Goal: Task Accomplishment & Management: Manage account settings

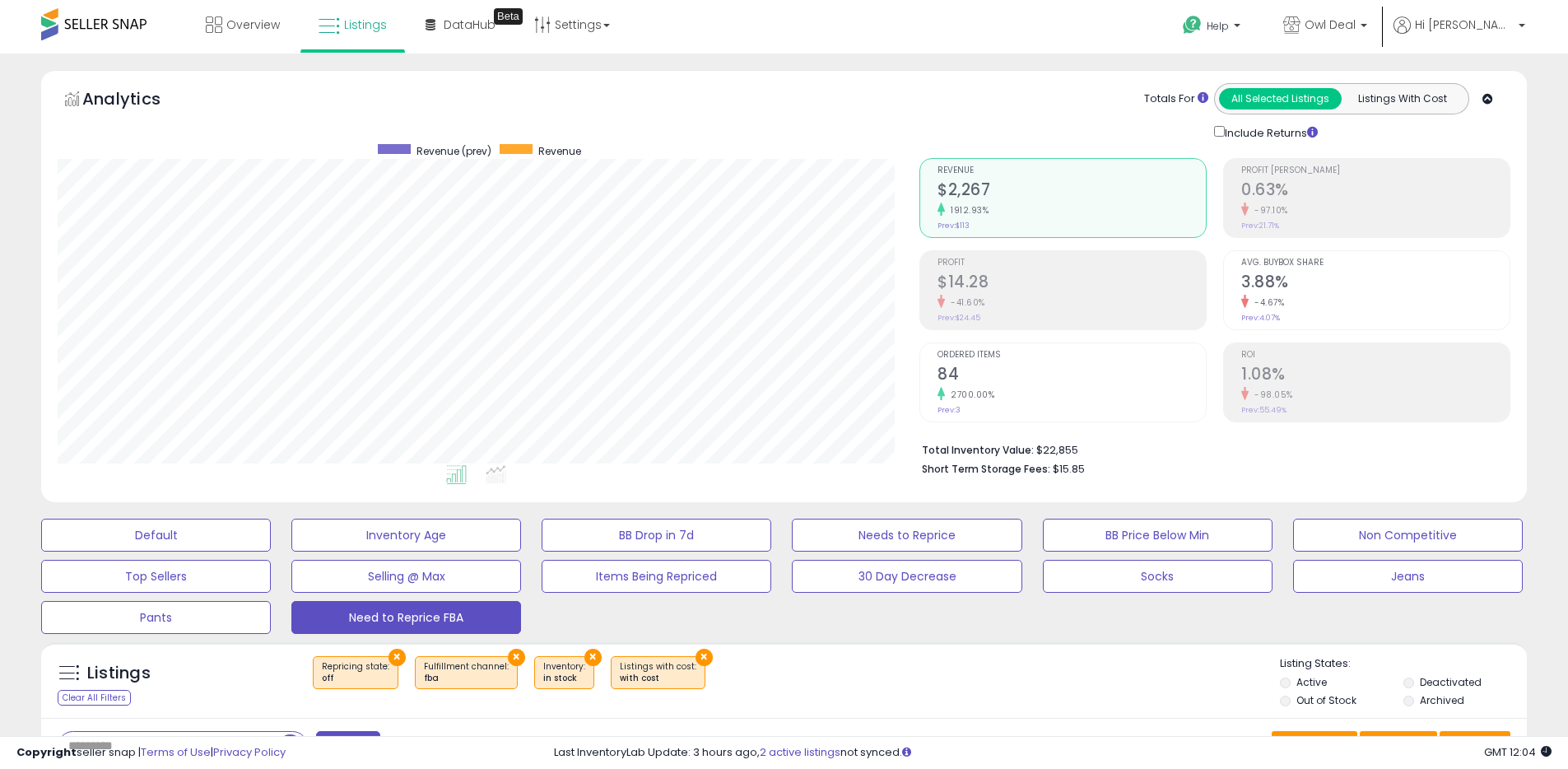
select select "**"
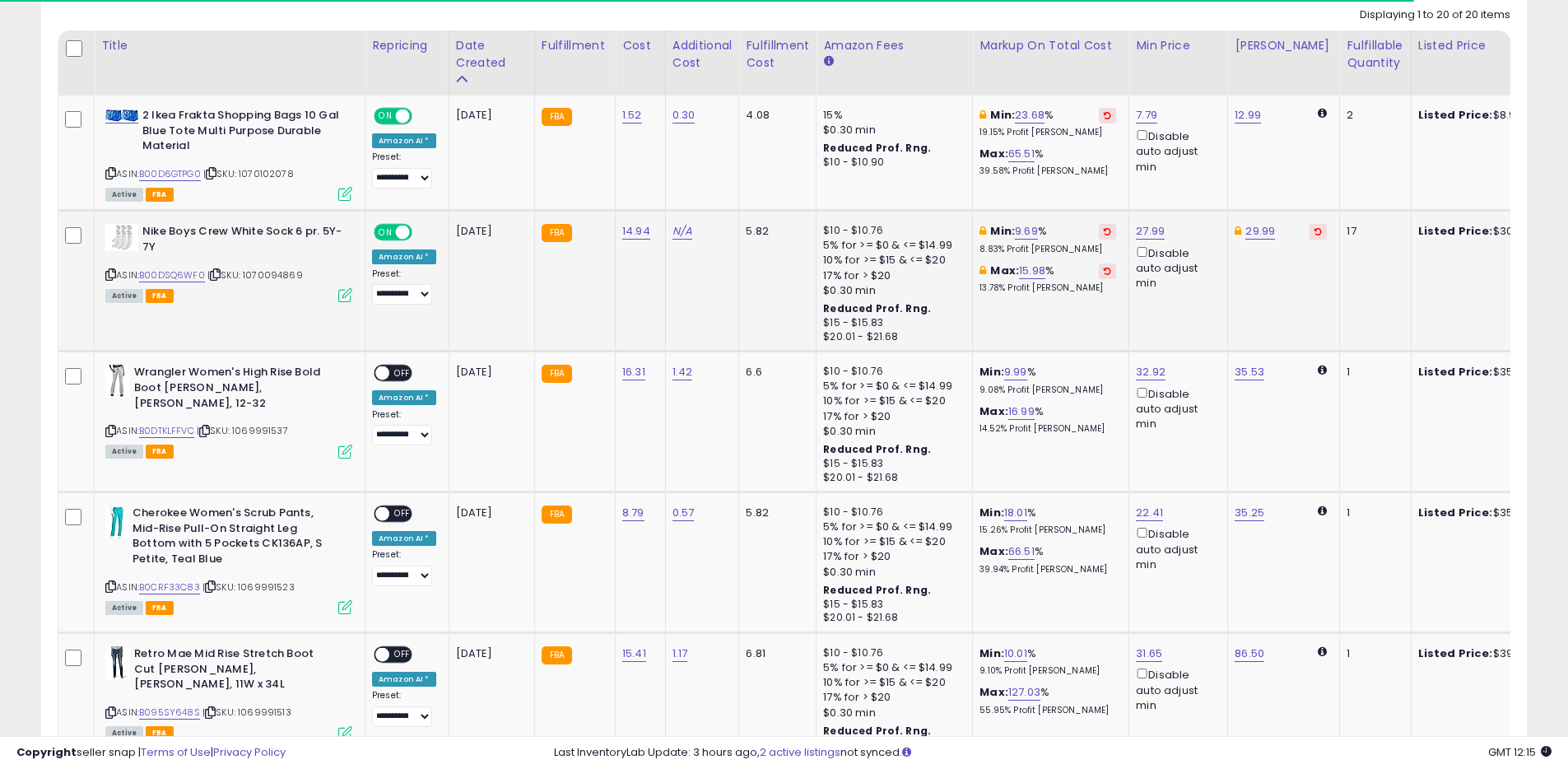
scroll to position [839, 0]
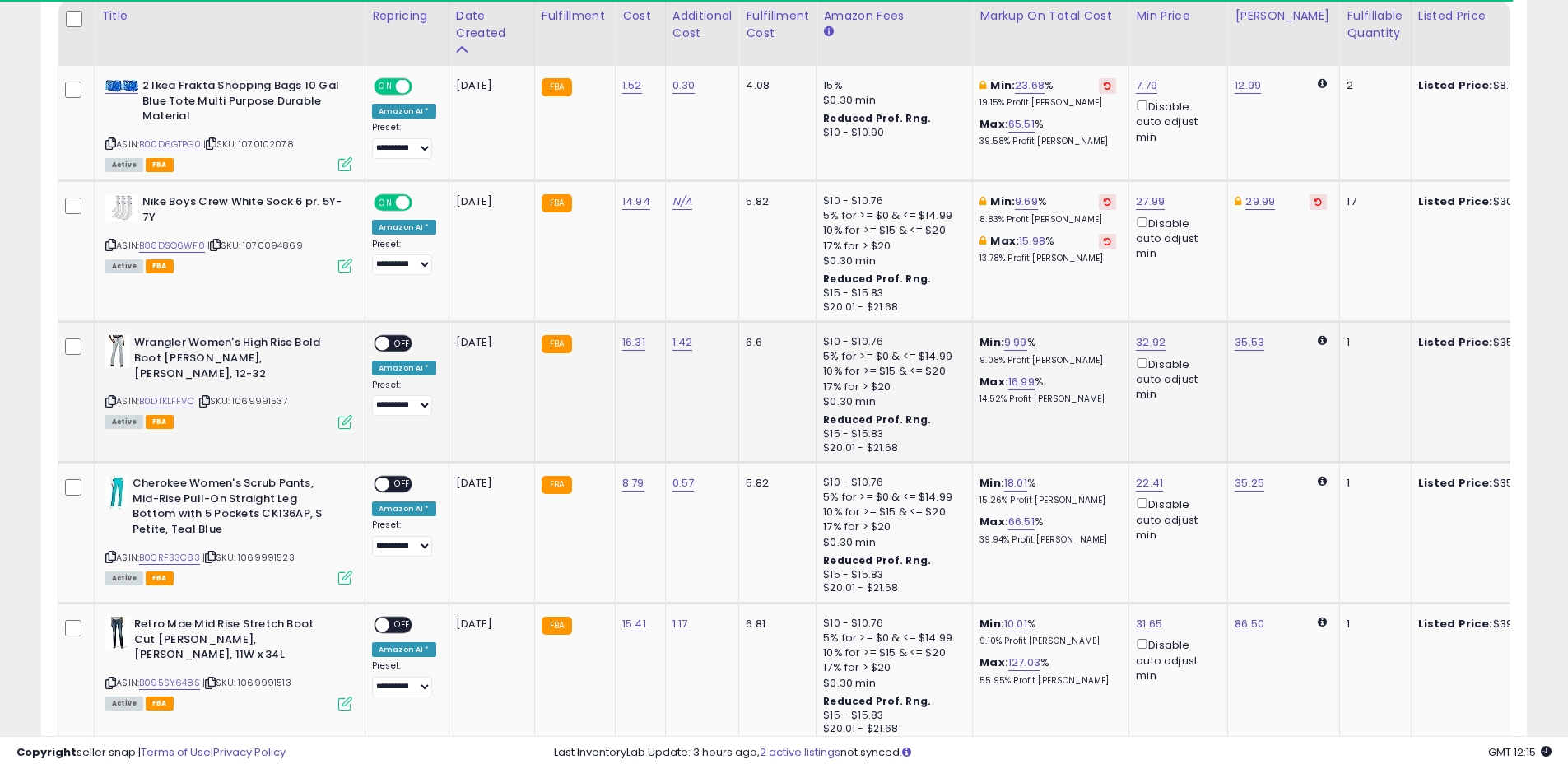
click at [386, 339] on span at bounding box center [382, 344] width 14 height 14
click at [384, 482] on span at bounding box center [382, 485] width 14 height 14
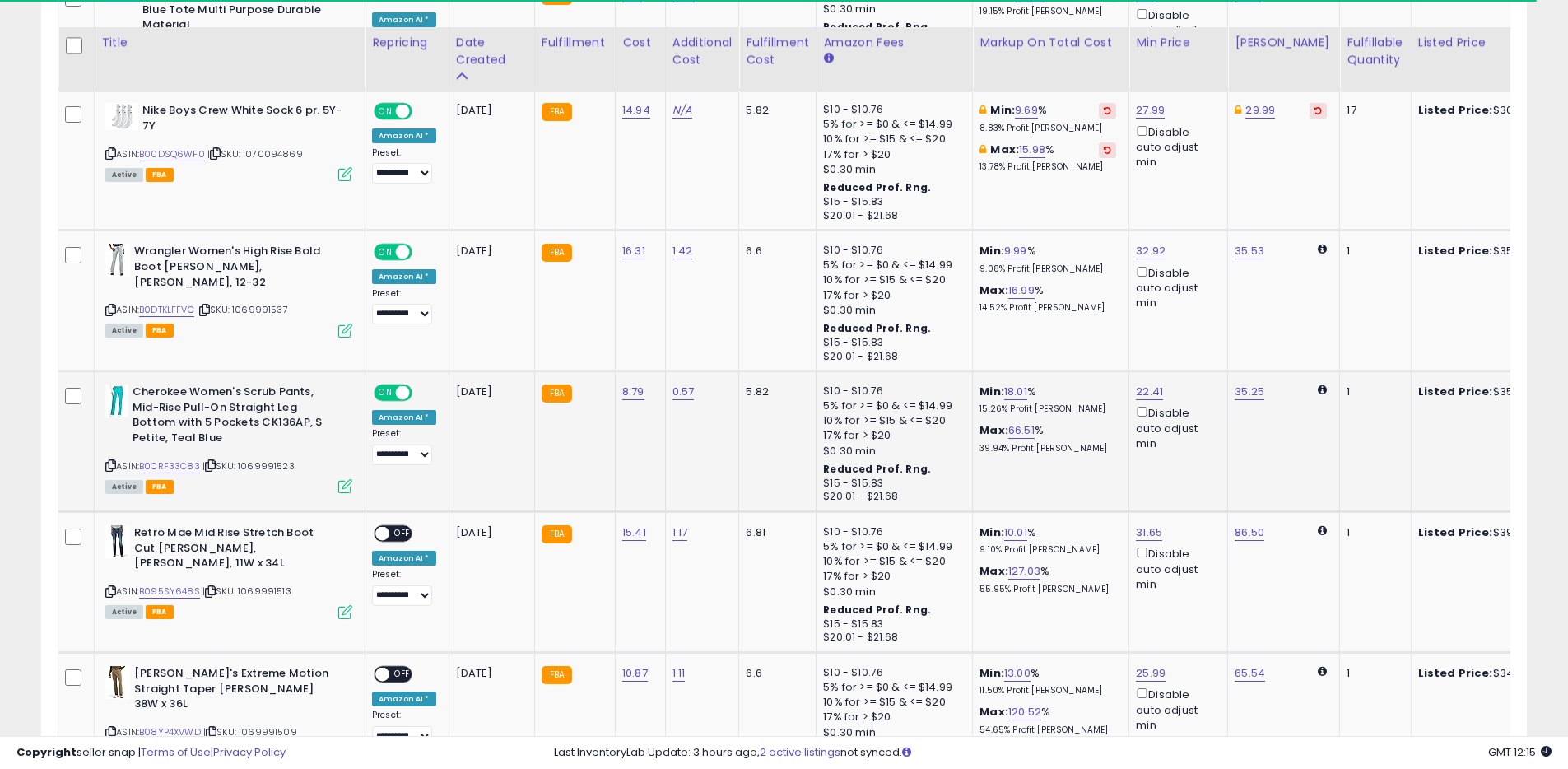
scroll to position [958, 0]
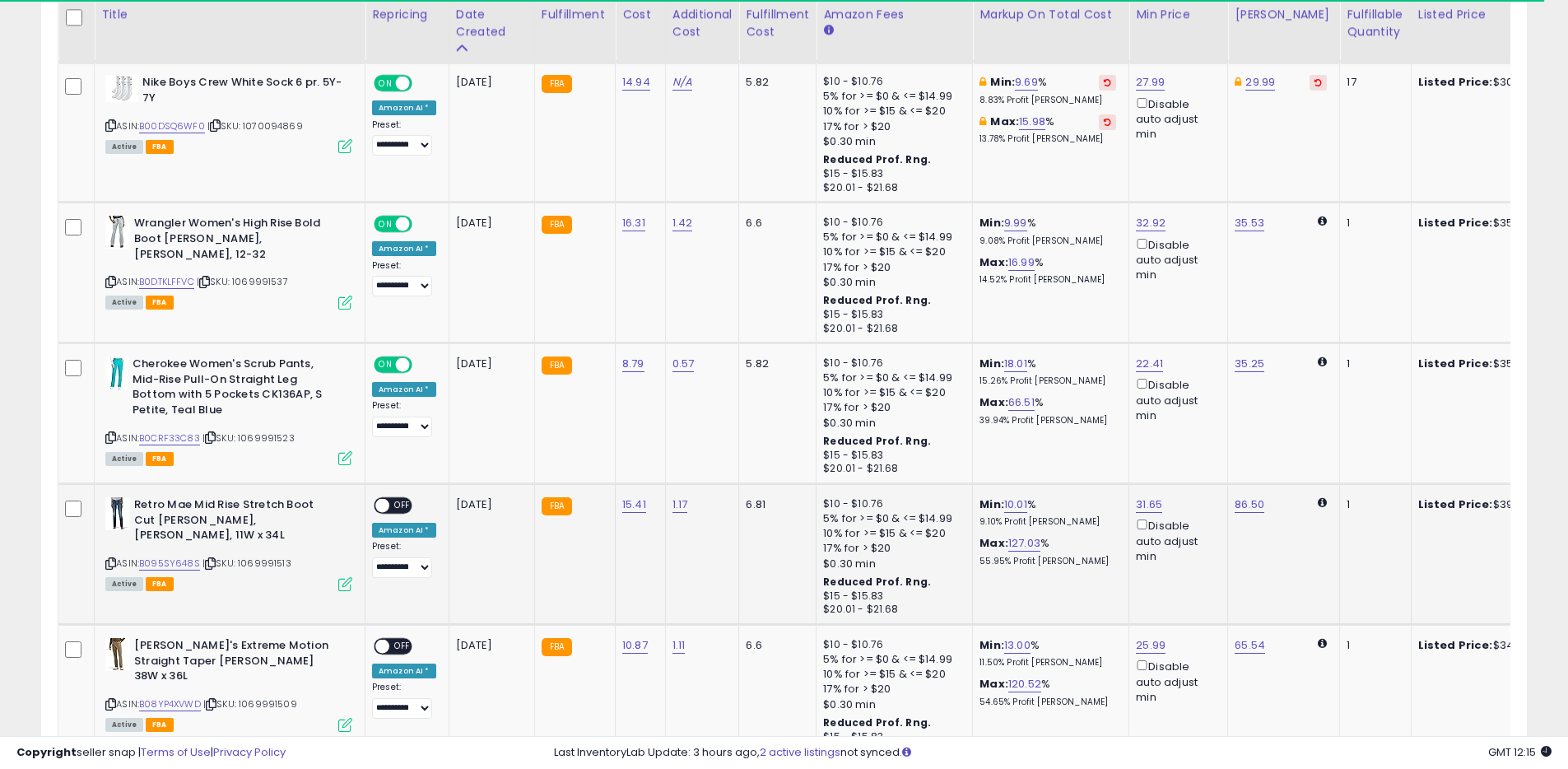
click at [390, 501] on div "ON OFF" at bounding box center [375, 506] width 39 height 14
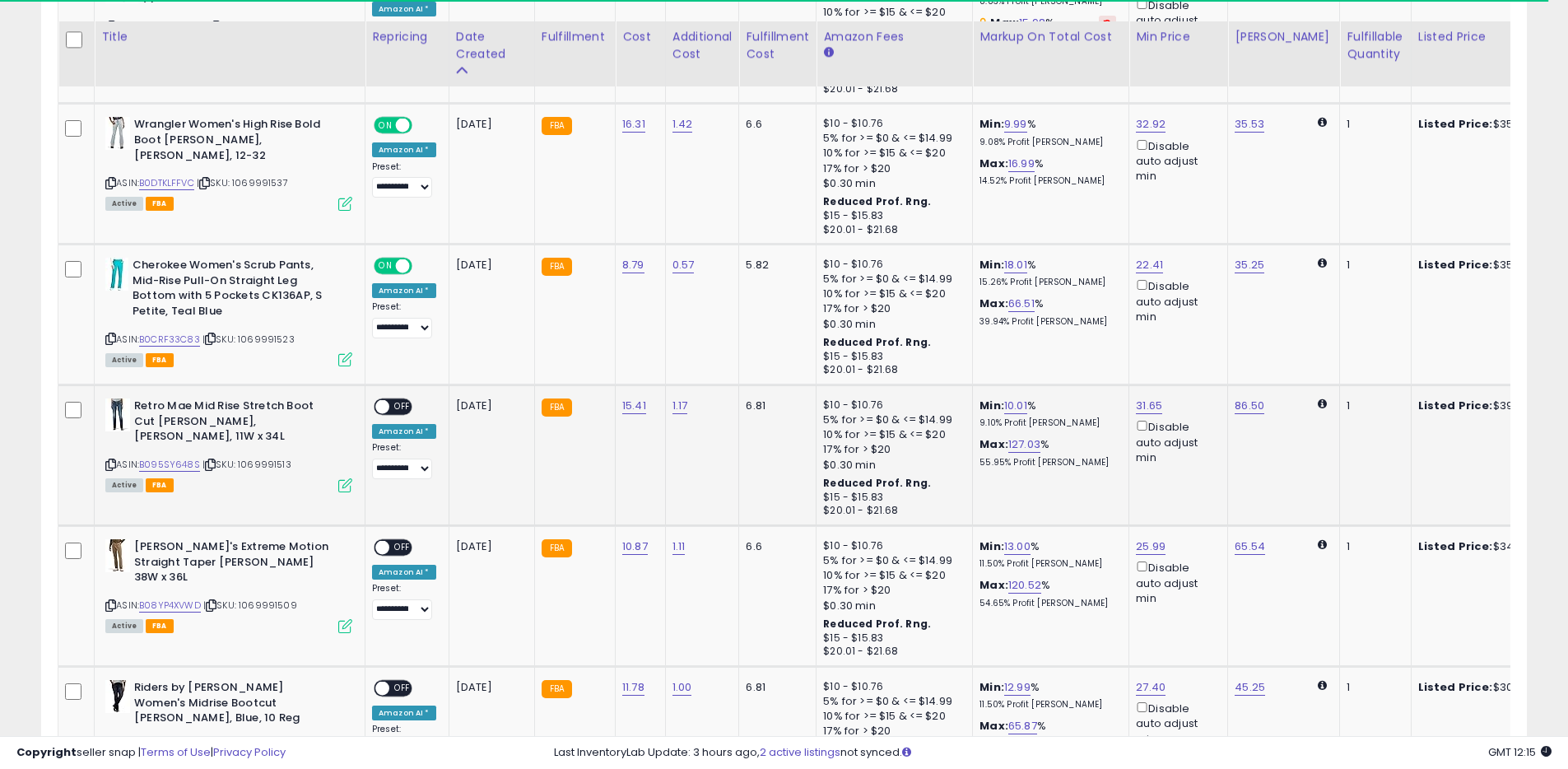
scroll to position [1080, 0]
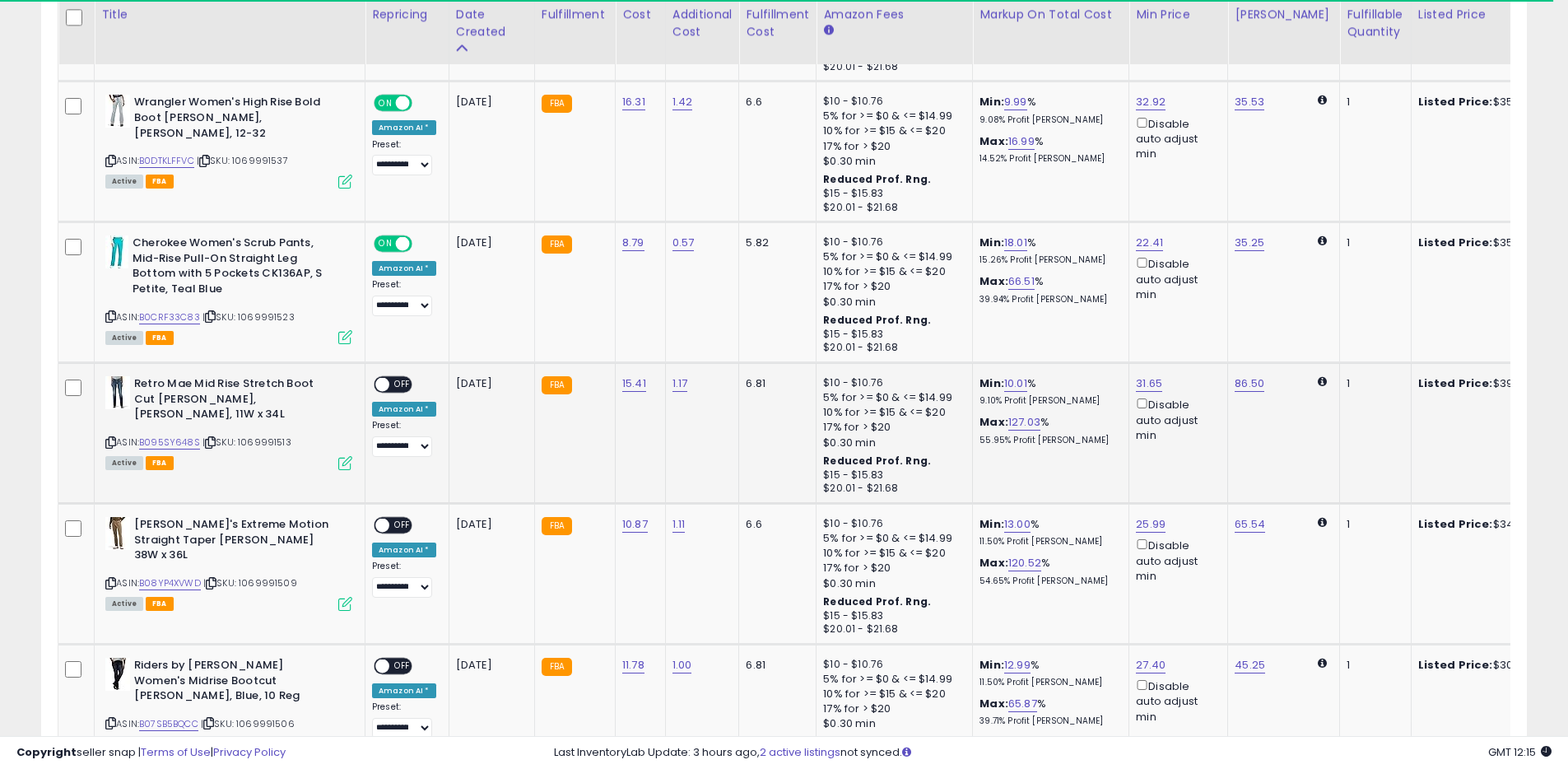
click at [387, 384] on span at bounding box center [382, 385] width 14 height 14
click at [388, 525] on span at bounding box center [382, 525] width 14 height 14
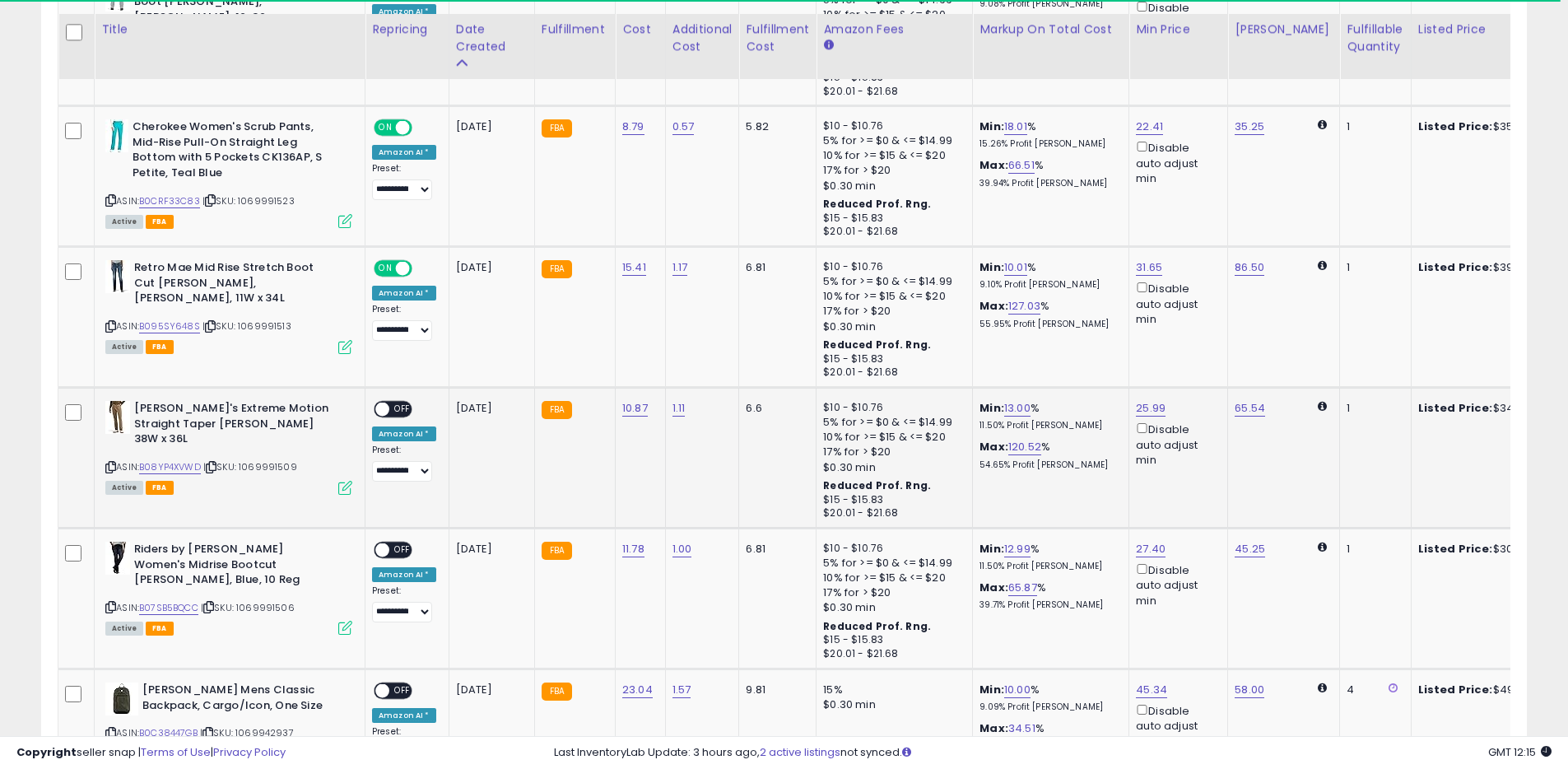
scroll to position [1211, 0]
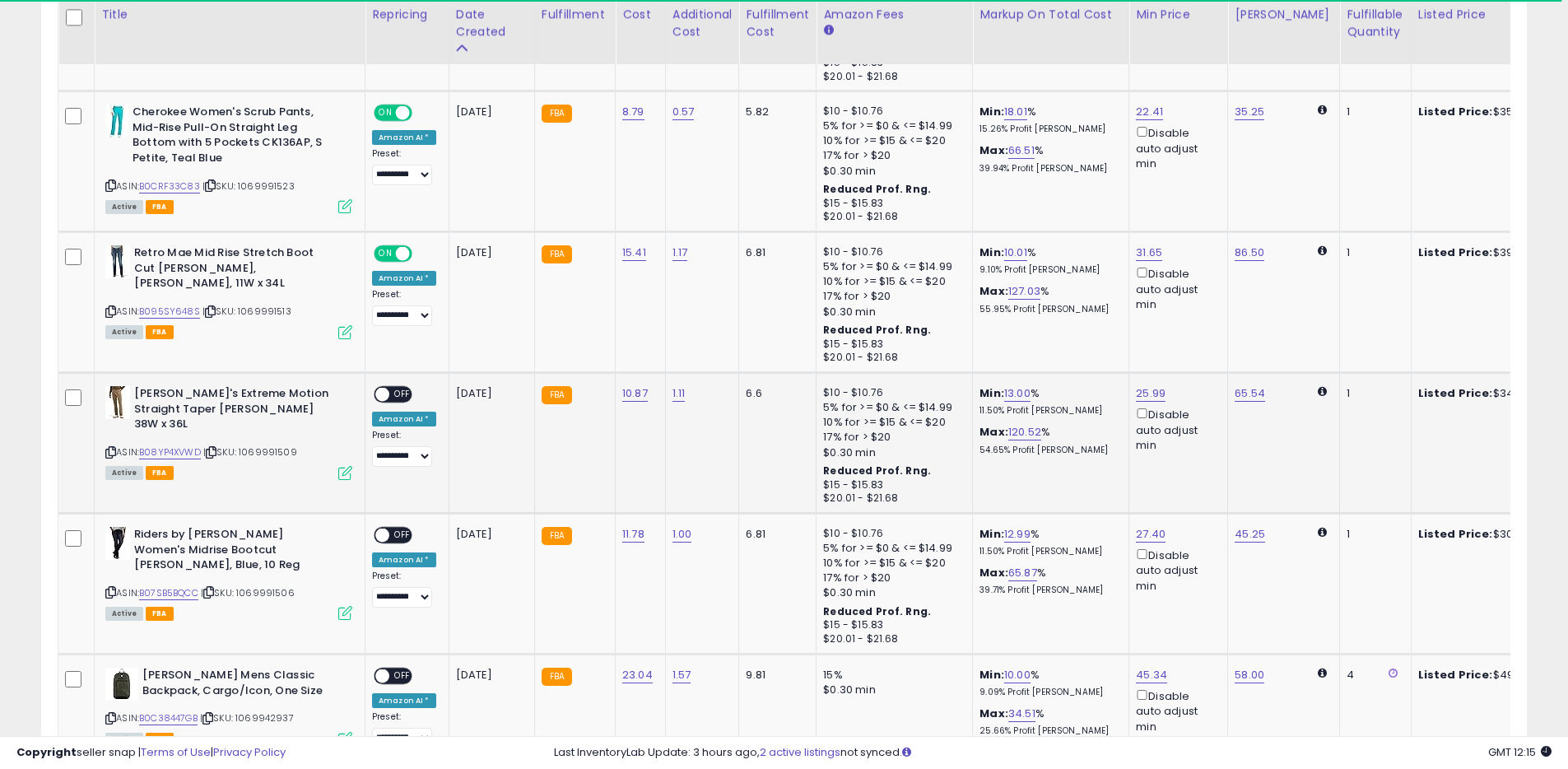
click at [384, 395] on span at bounding box center [382, 395] width 14 height 14
click at [384, 531] on span at bounding box center [382, 535] width 14 height 14
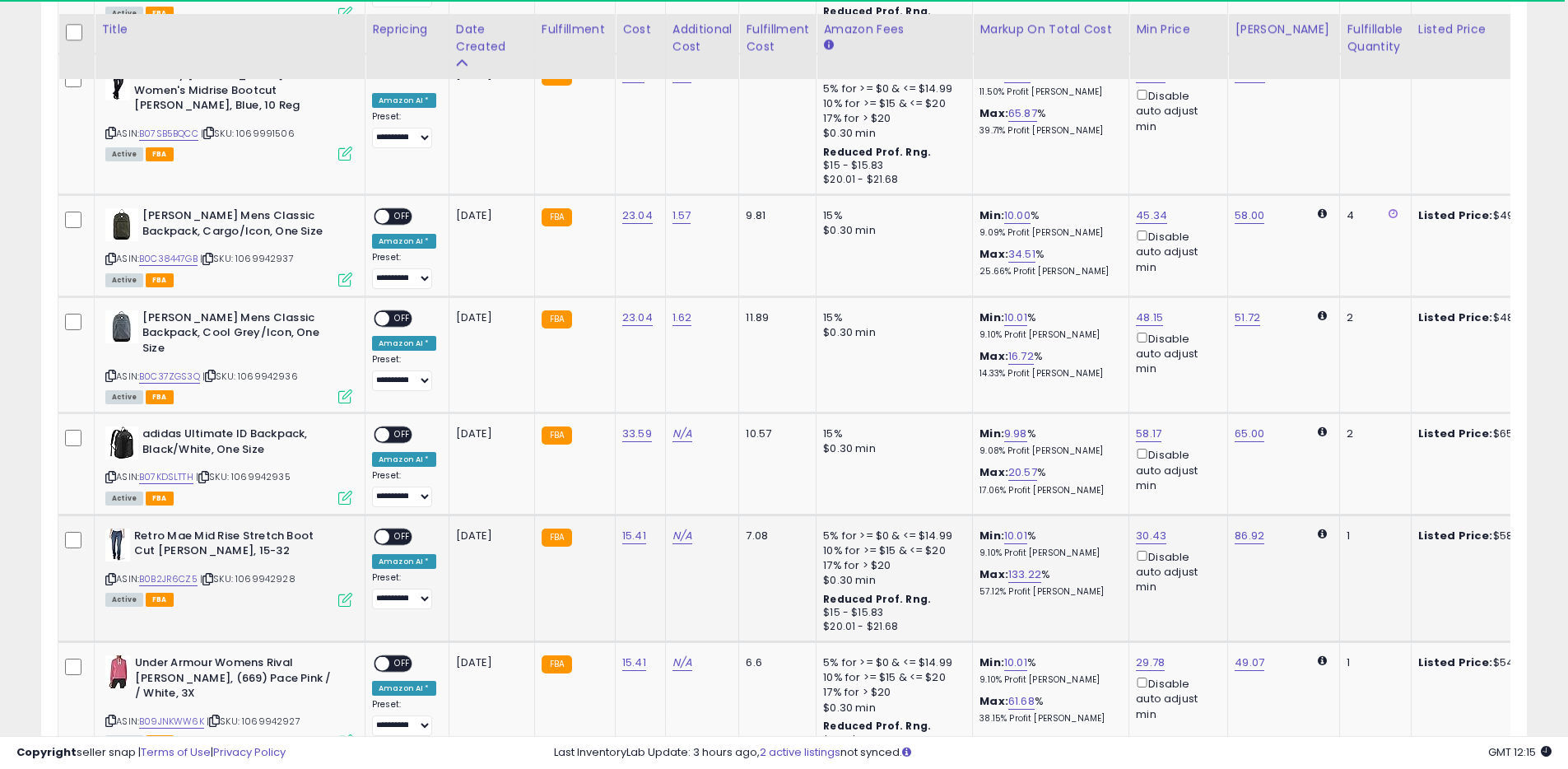
scroll to position [1700, 0]
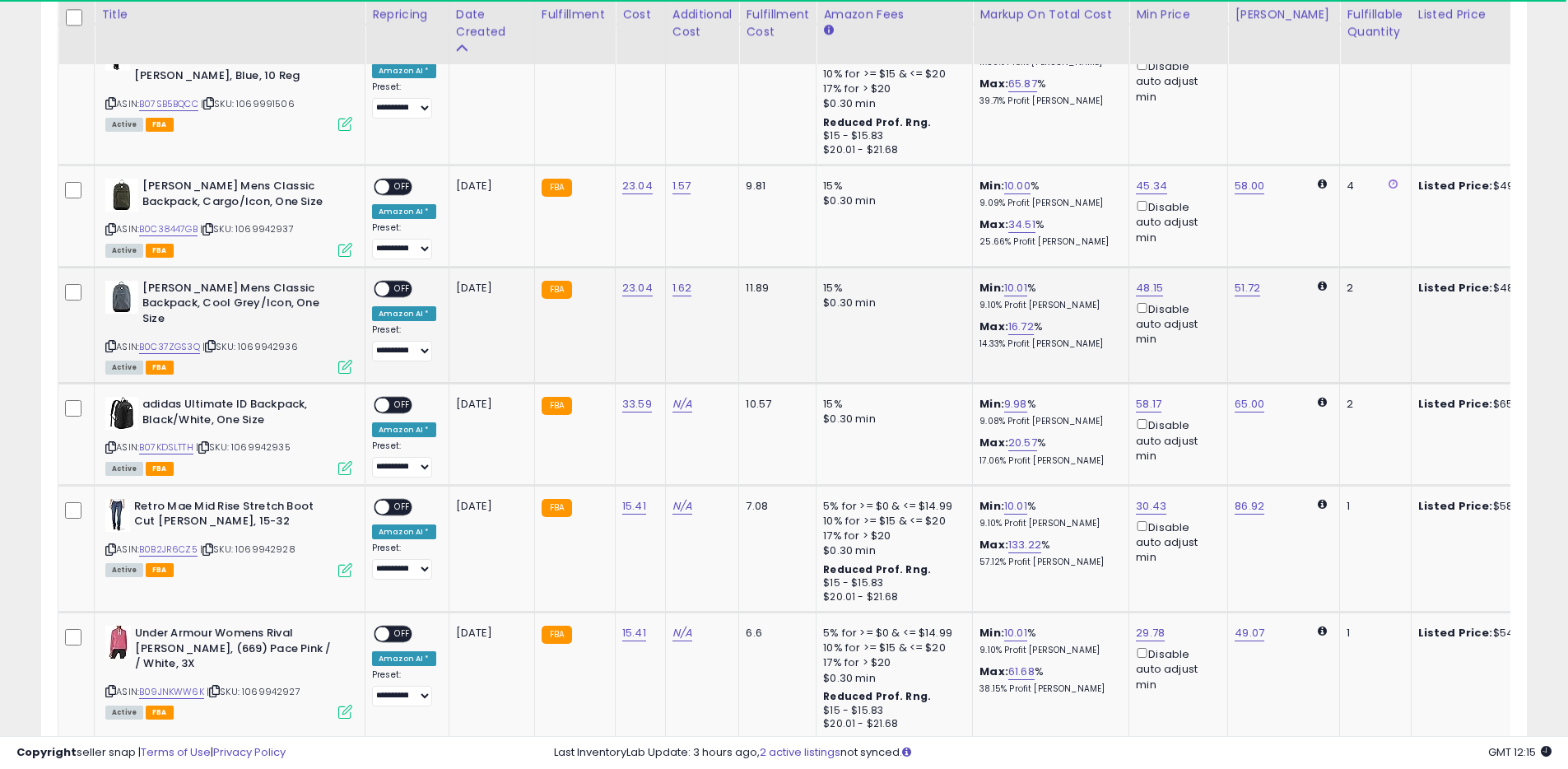
click at [384, 286] on span at bounding box center [382, 289] width 14 height 14
click at [390, 398] on span "OFF" at bounding box center [403, 405] width 27 height 14
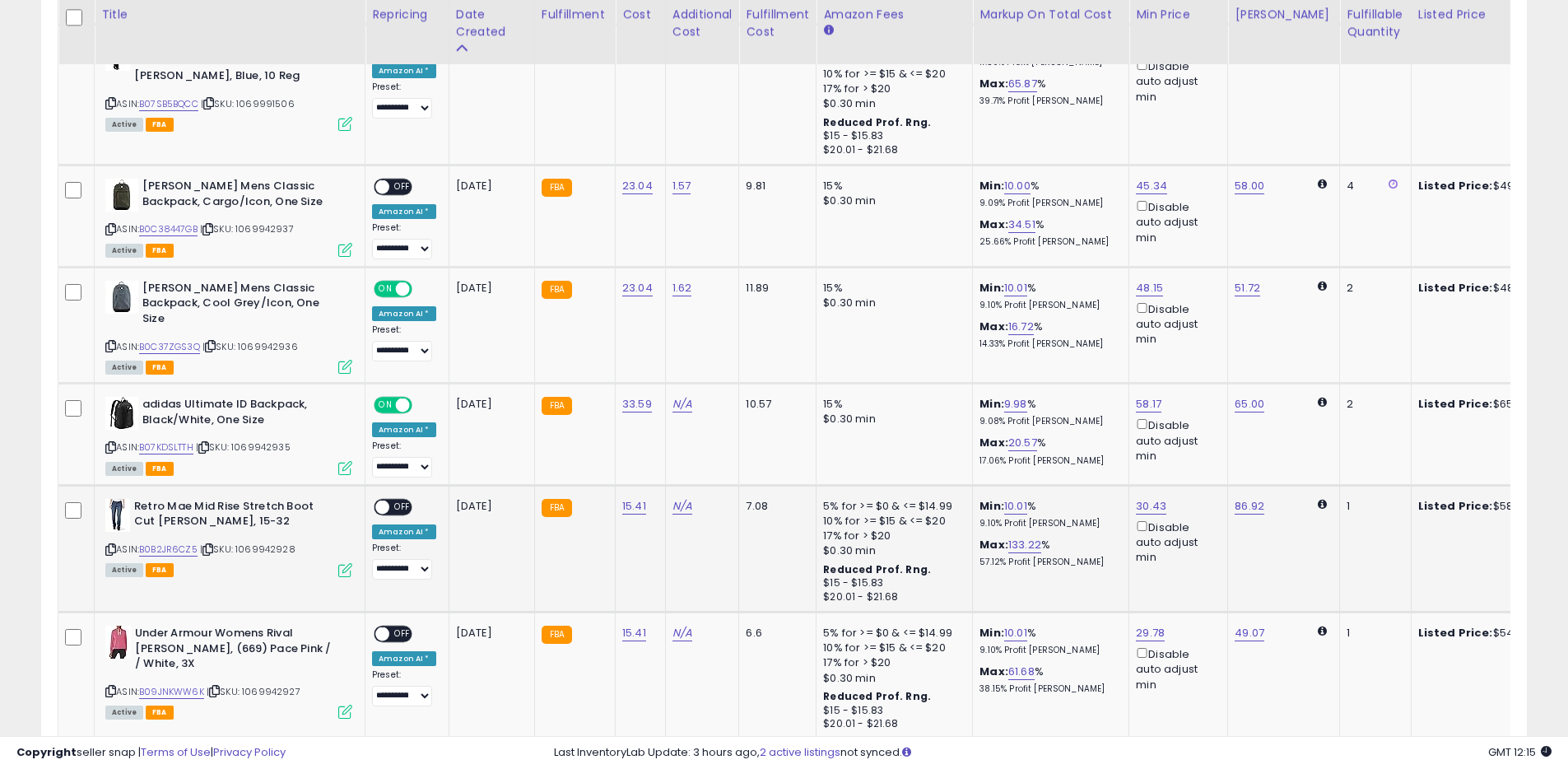
click at [386, 500] on span at bounding box center [382, 507] width 14 height 14
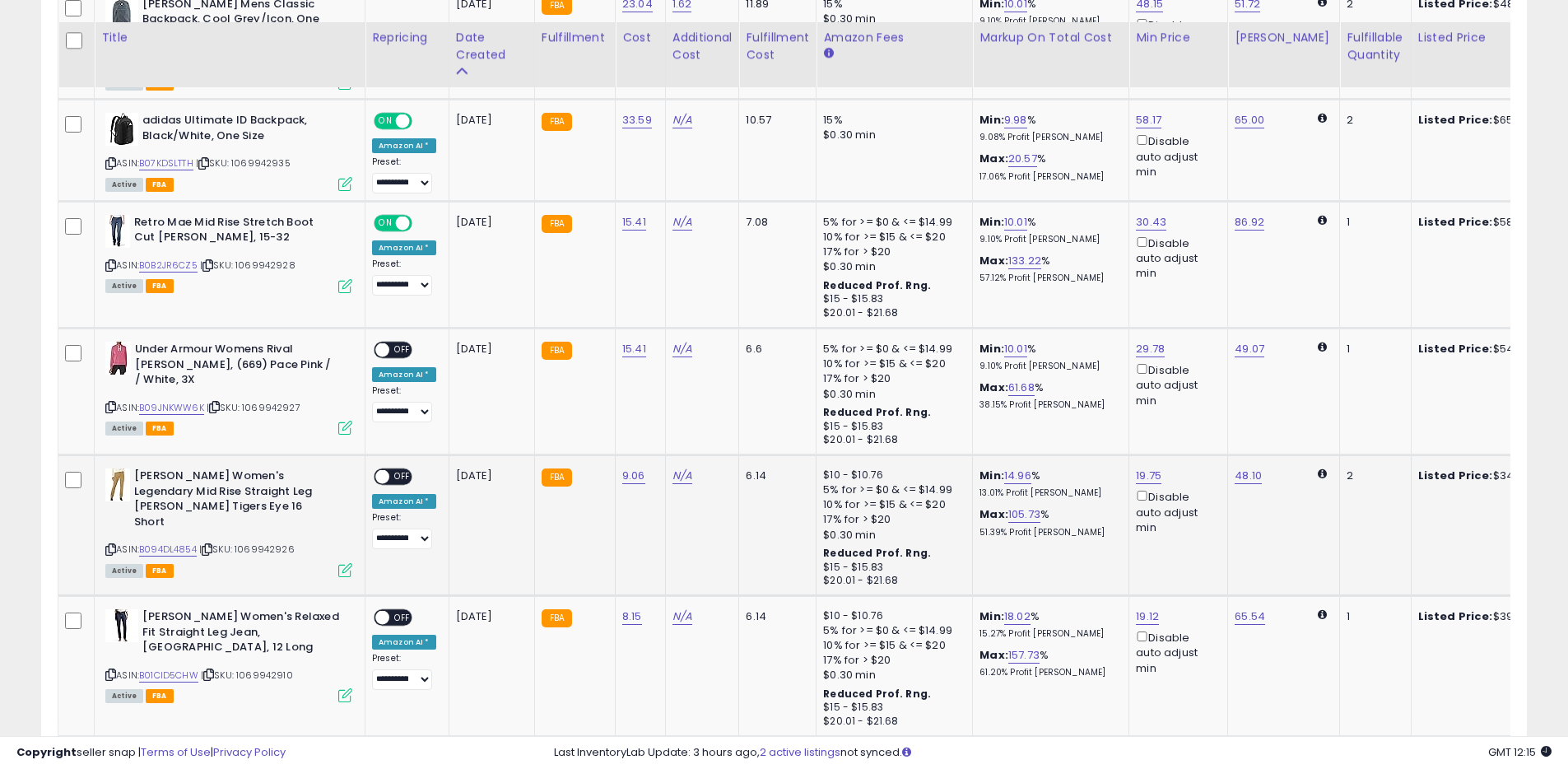
scroll to position [2011, 0]
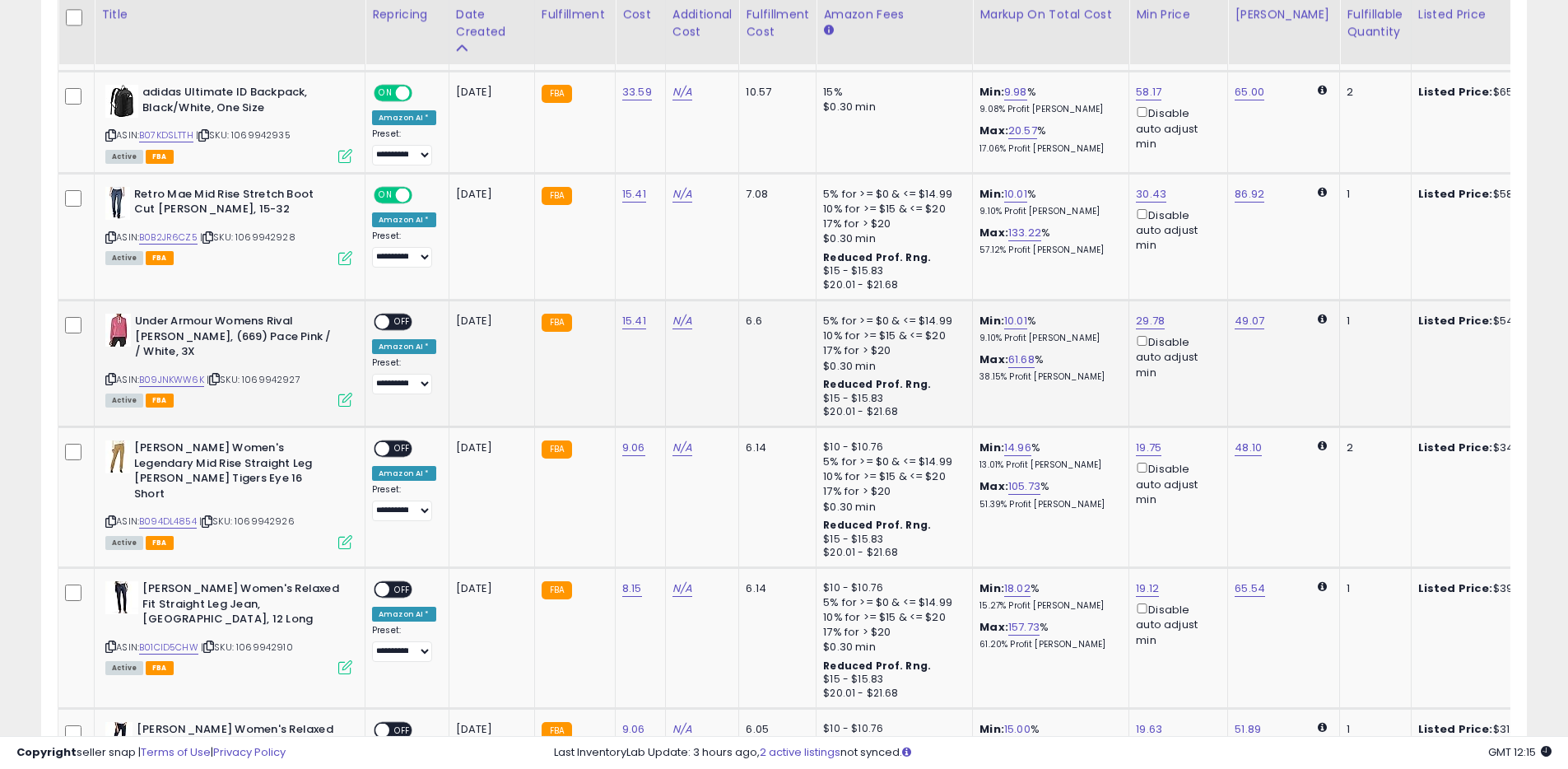
click at [381, 316] on span at bounding box center [382, 323] width 14 height 14
click at [387, 316] on span at bounding box center [382, 323] width 14 height 14
click at [382, 442] on span at bounding box center [382, 449] width 14 height 14
click at [383, 316] on span at bounding box center [382, 323] width 14 height 14
click at [392, 581] on div "ON OFF" at bounding box center [393, 589] width 39 height 17
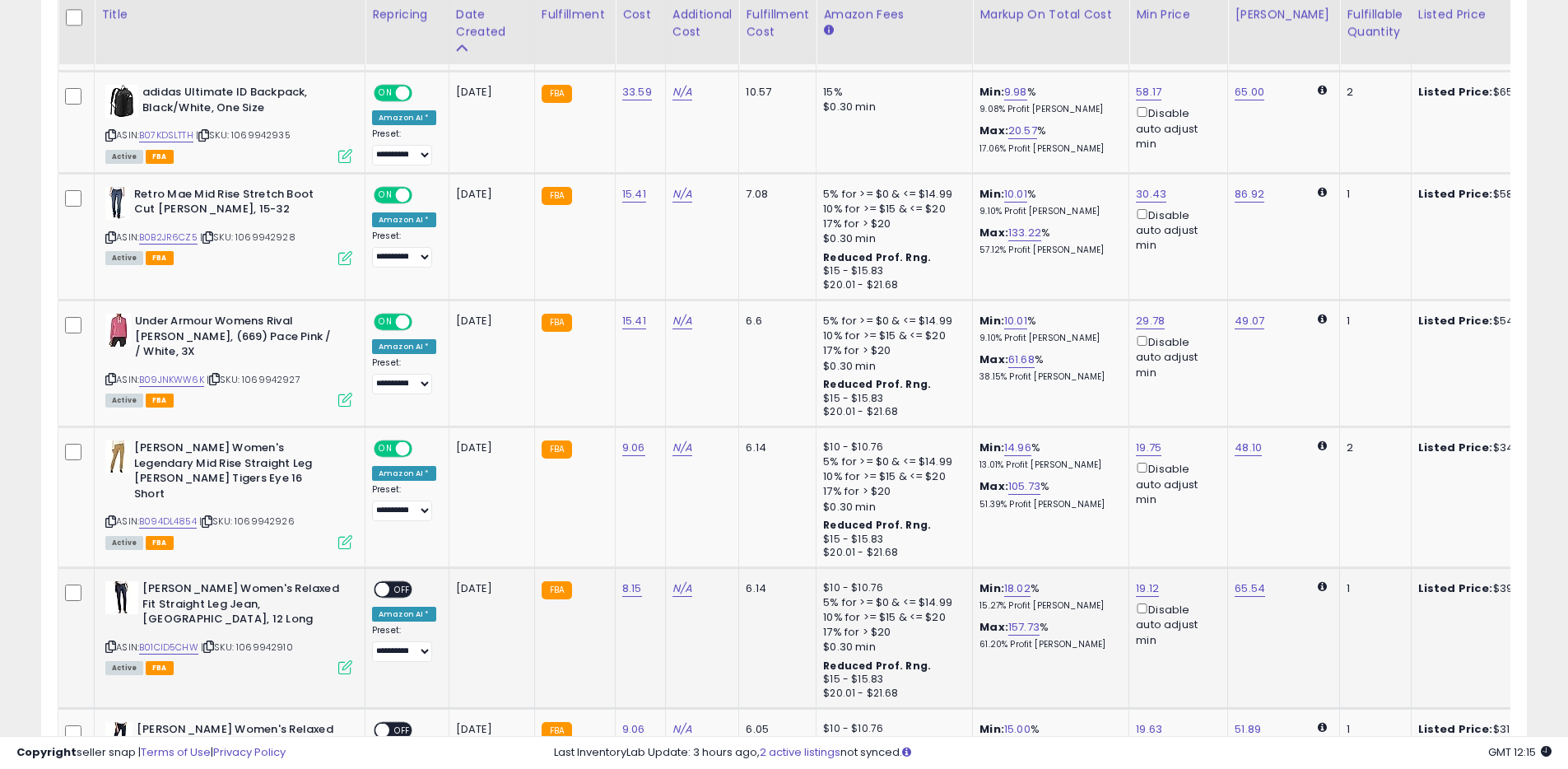
click at [399, 582] on span "OFF" at bounding box center [403, 589] width 27 height 14
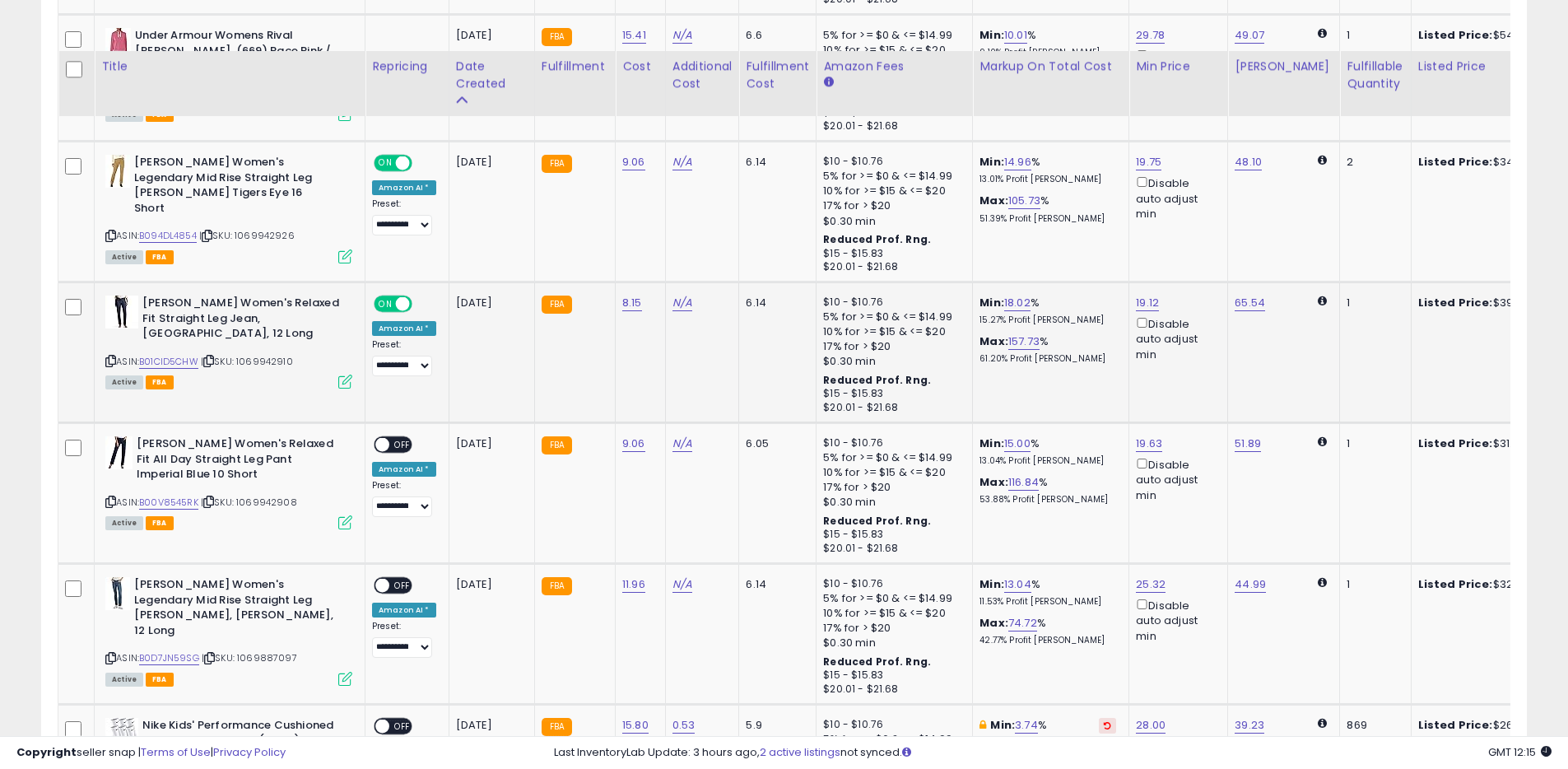
scroll to position [2349, 0]
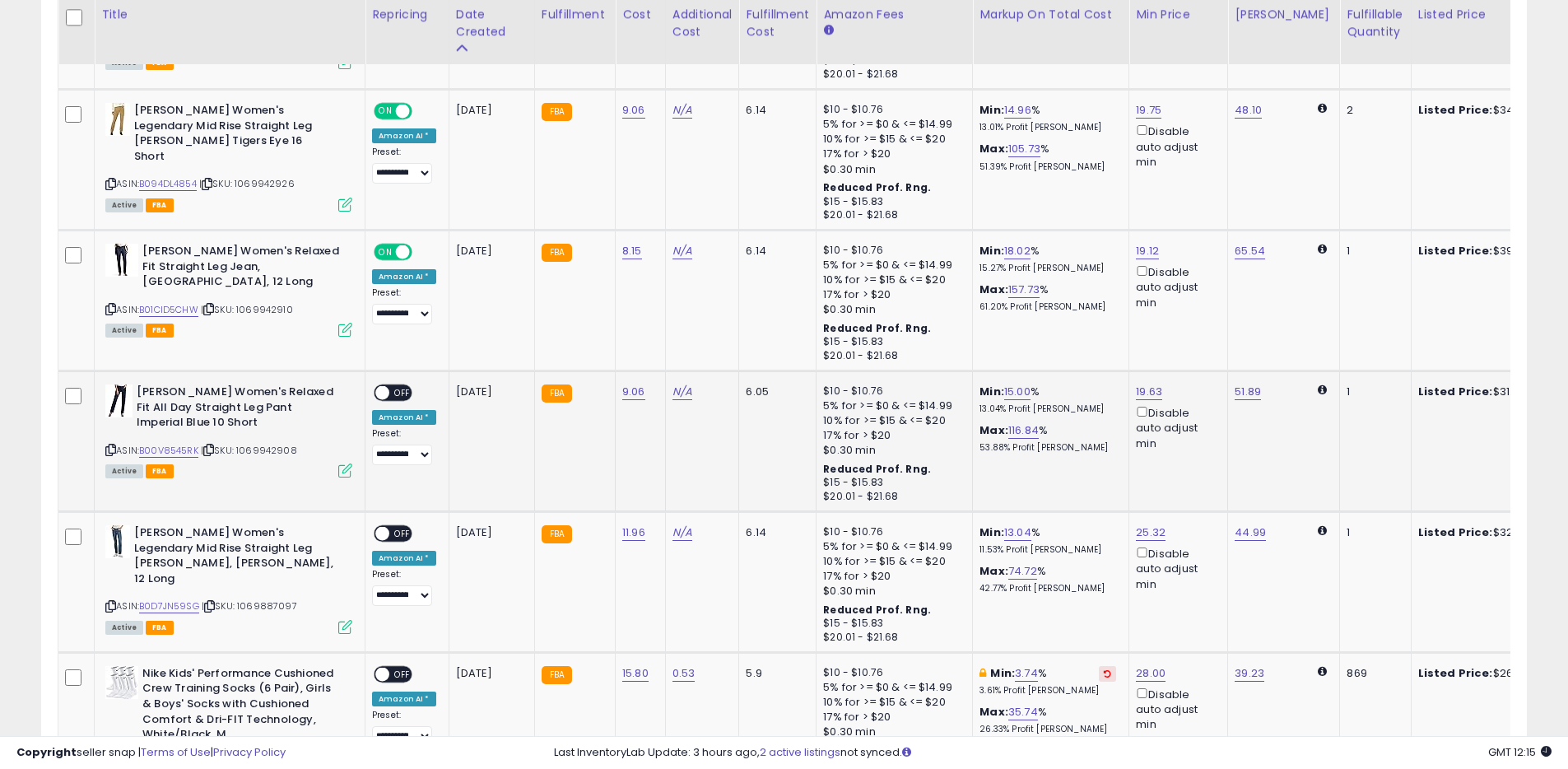
click at [384, 386] on span at bounding box center [382, 393] width 14 height 14
click at [390, 526] on span "OFF" at bounding box center [403, 533] width 27 height 14
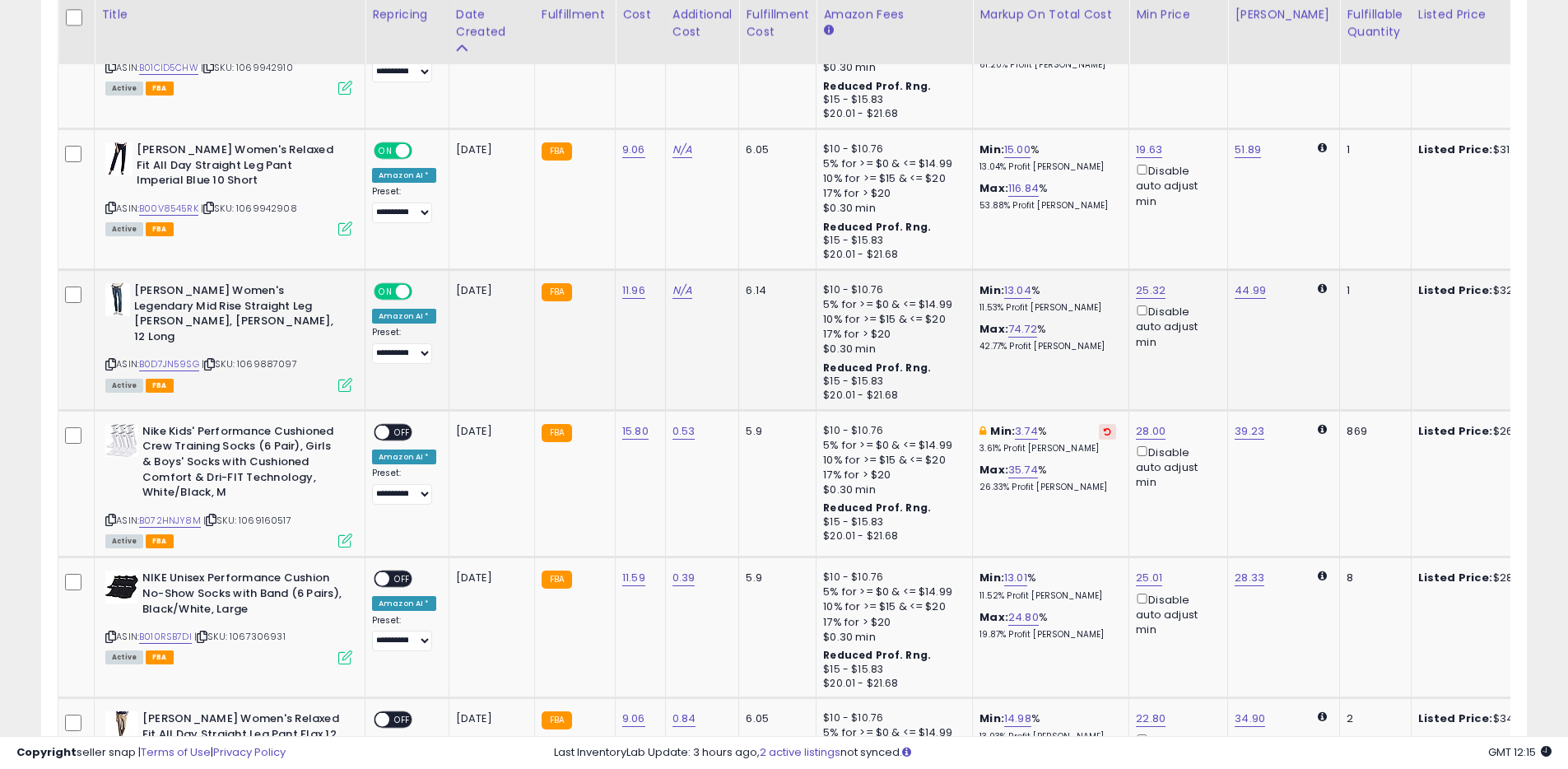
scroll to position [2606, 0]
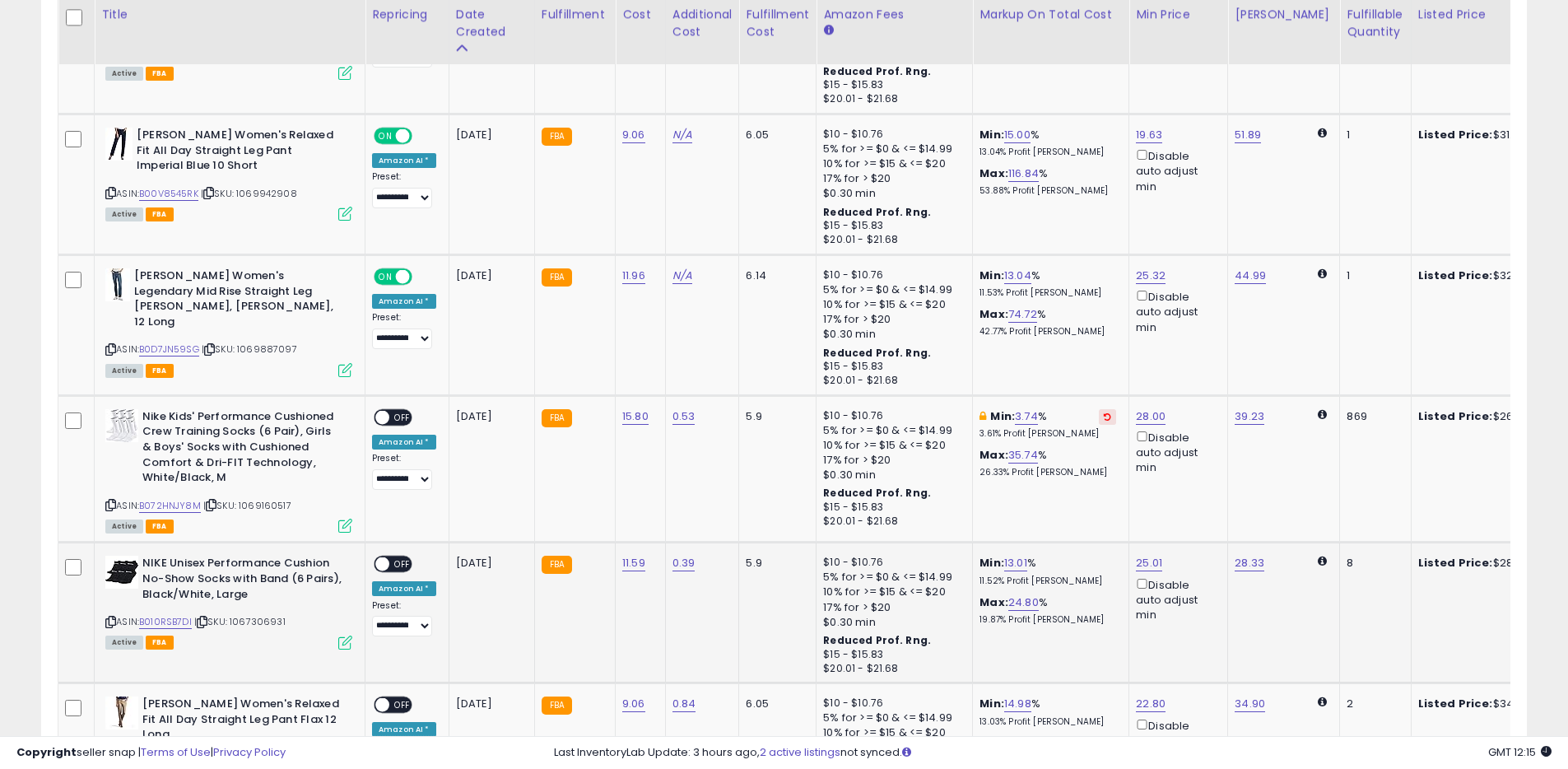
click at [385, 557] on span at bounding box center [382, 565] width 14 height 14
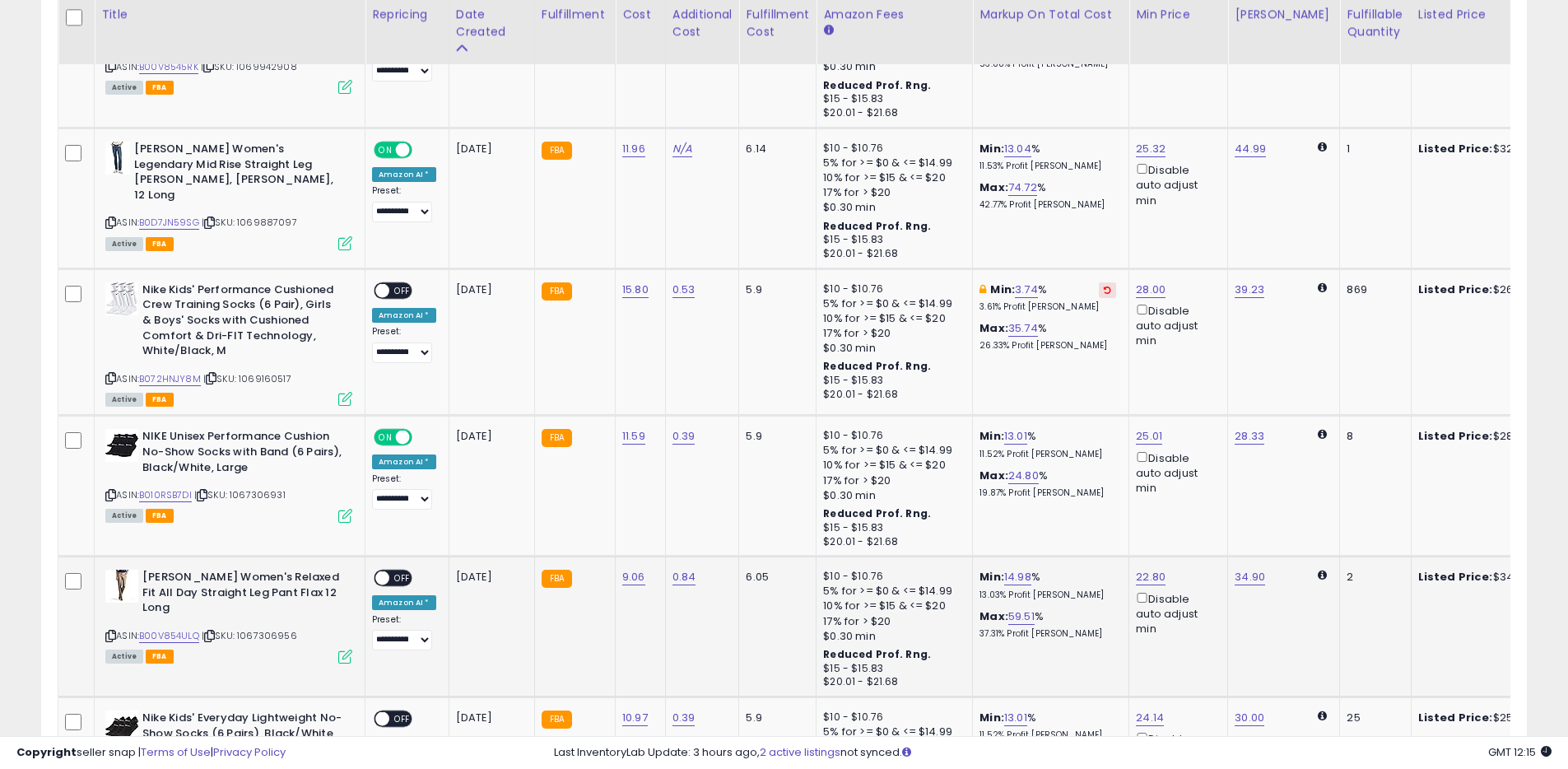
click at [387, 571] on span at bounding box center [382, 578] width 14 height 14
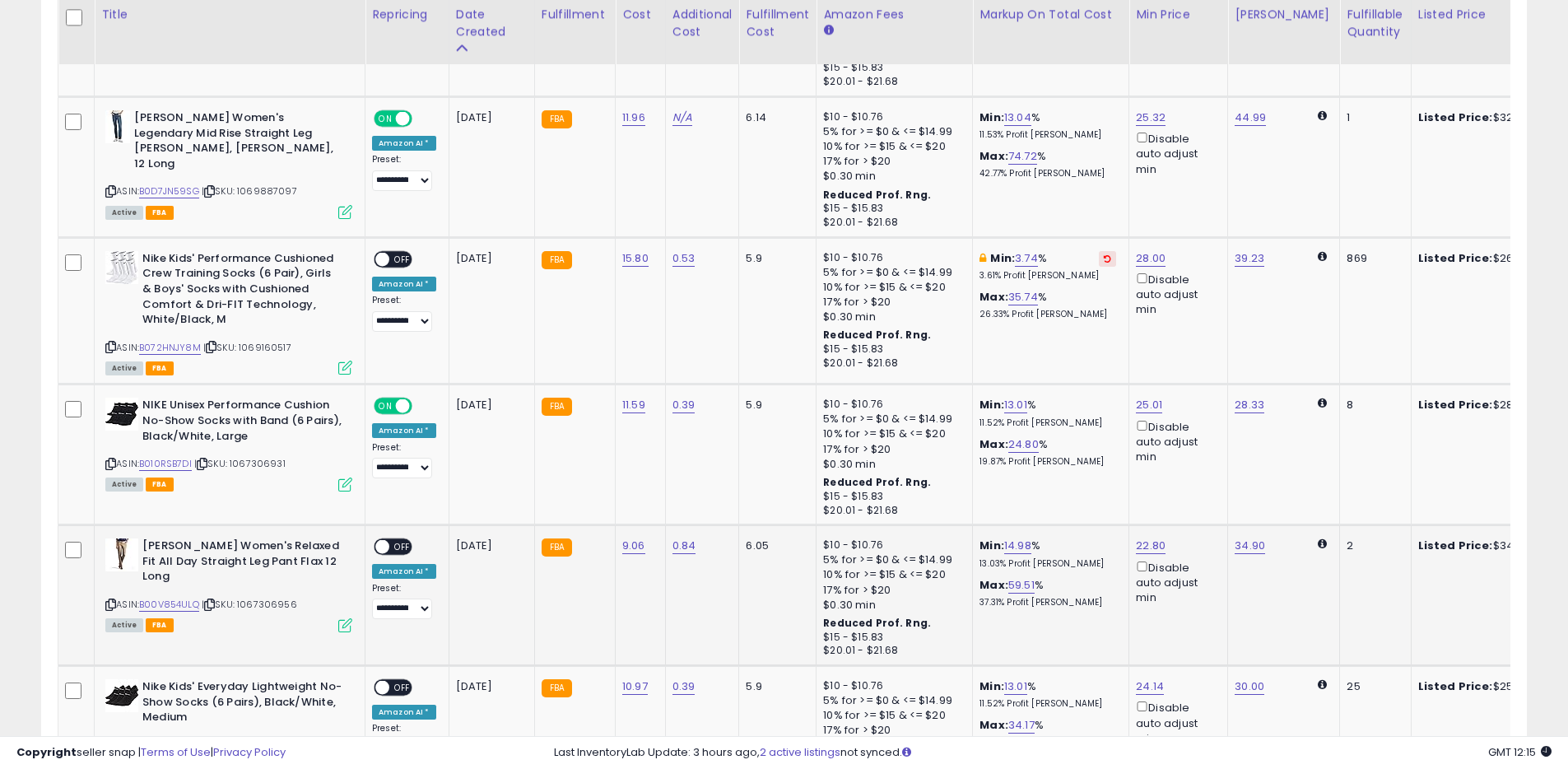
scroll to position [2773, 0]
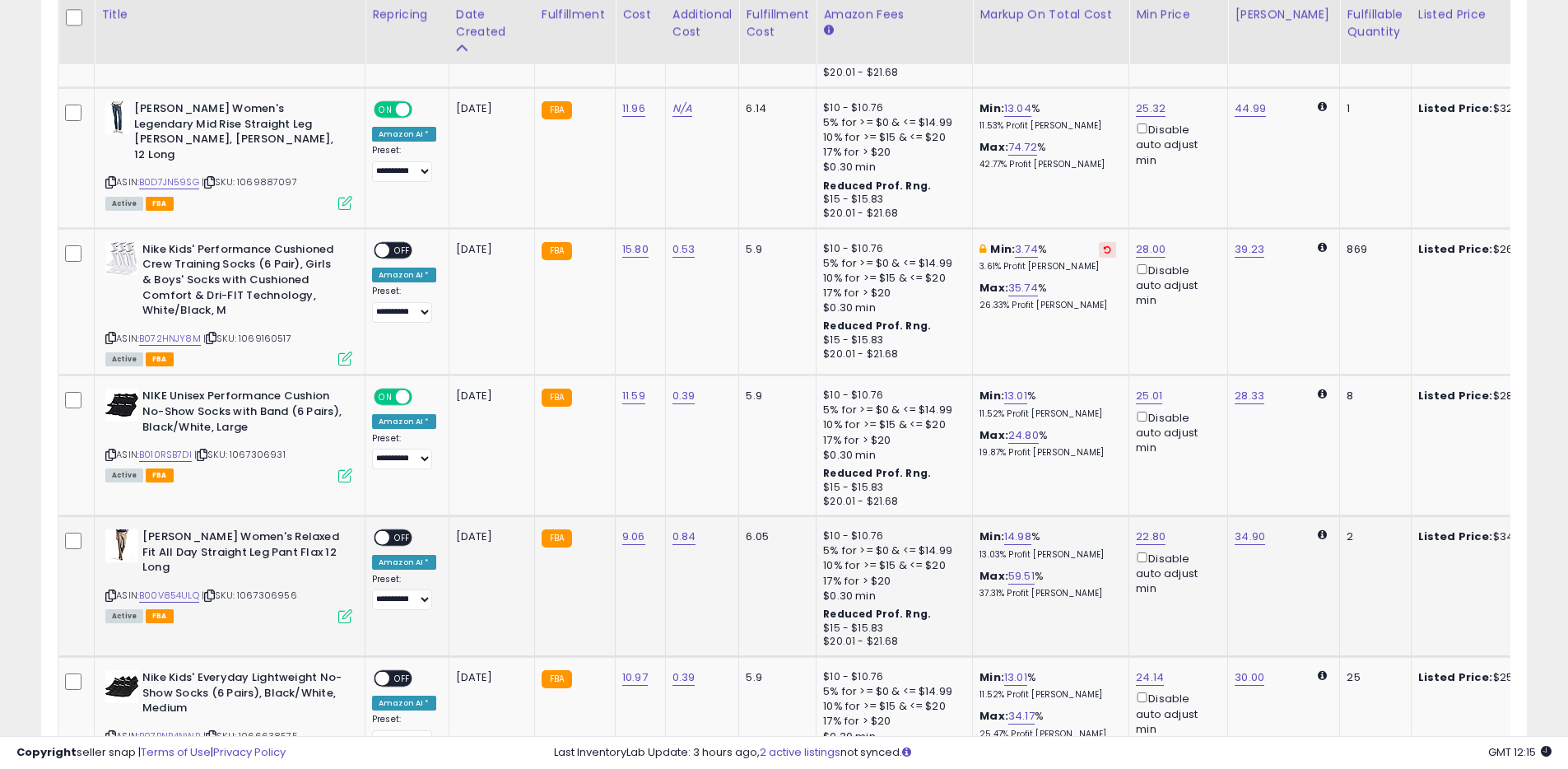
click at [378, 531] on span at bounding box center [382, 538] width 14 height 14
click at [385, 531] on span at bounding box center [382, 538] width 14 height 14
click at [390, 671] on div "ON OFF" at bounding box center [375, 678] width 39 height 14
click at [389, 671] on div "ON OFF" at bounding box center [375, 678] width 39 height 14
click at [382, 671] on span at bounding box center [382, 678] width 14 height 14
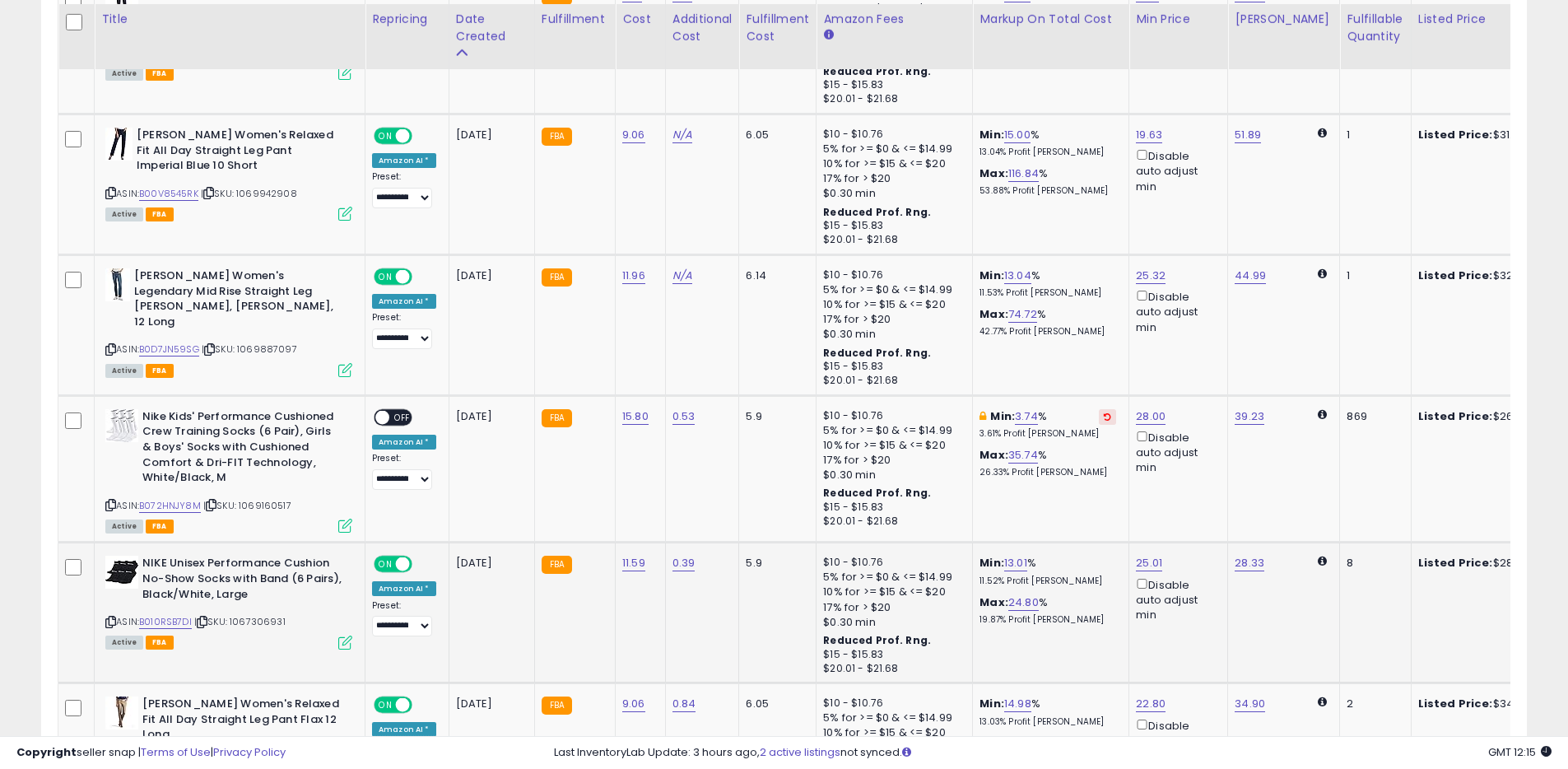
scroll to position [2609, 0]
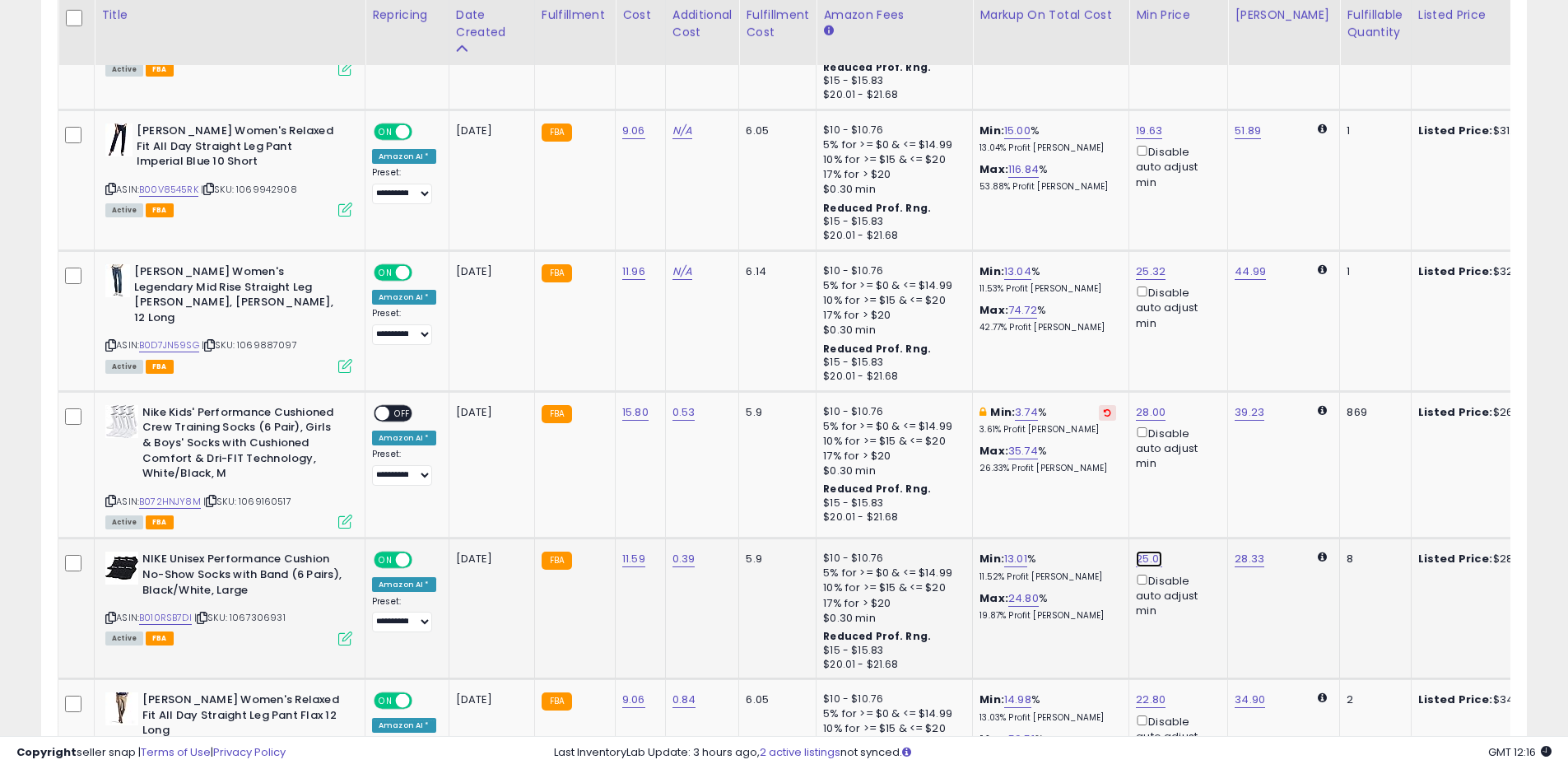
click at [1147, 550] on link "25.01" at bounding box center [1149, 558] width 27 height 17
click at [1100, 496] on input "*****" at bounding box center [1103, 488] width 147 height 28
type input "*****"
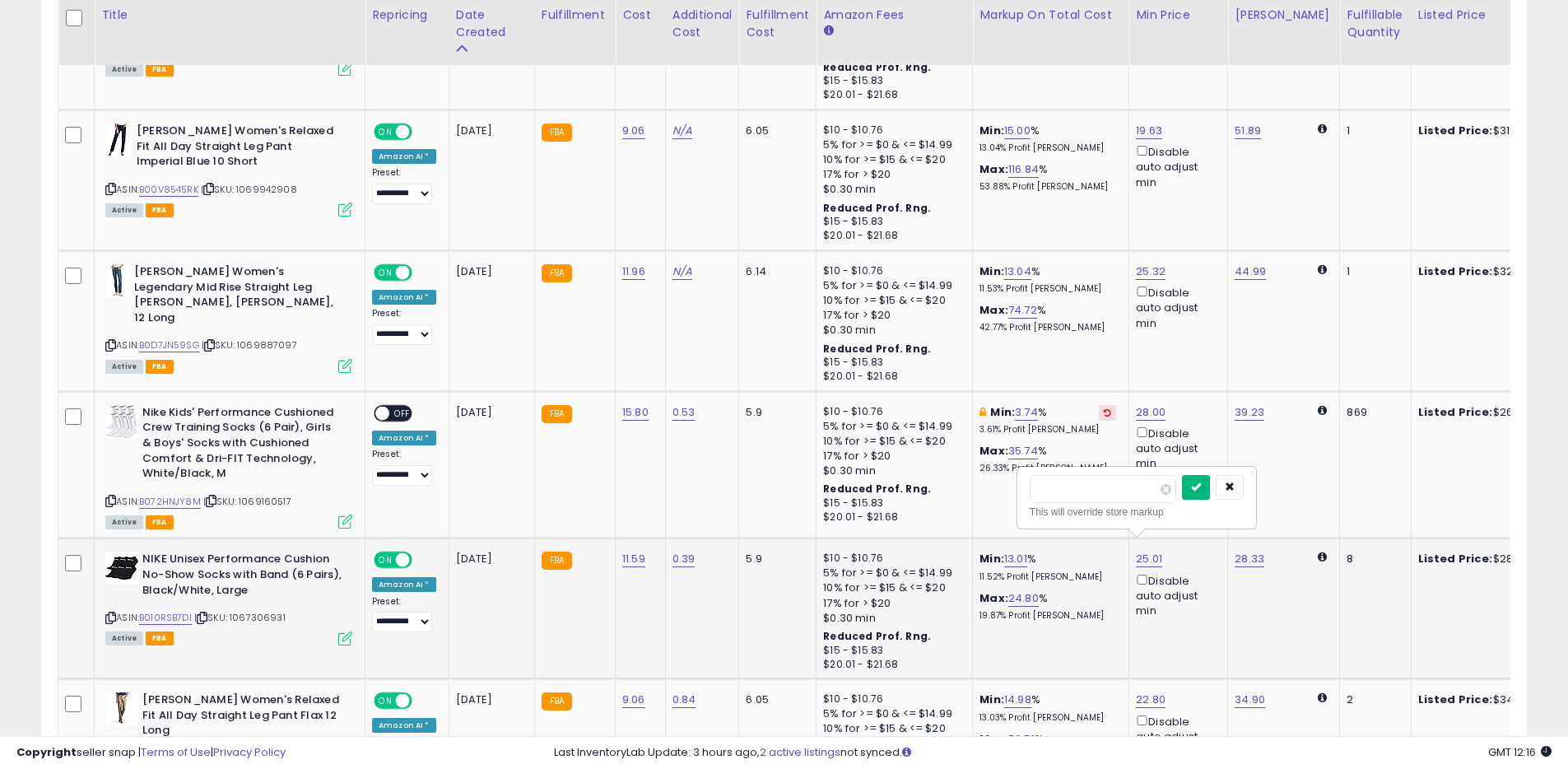
click at [1200, 489] on button "submit" at bounding box center [1195, 487] width 28 height 25
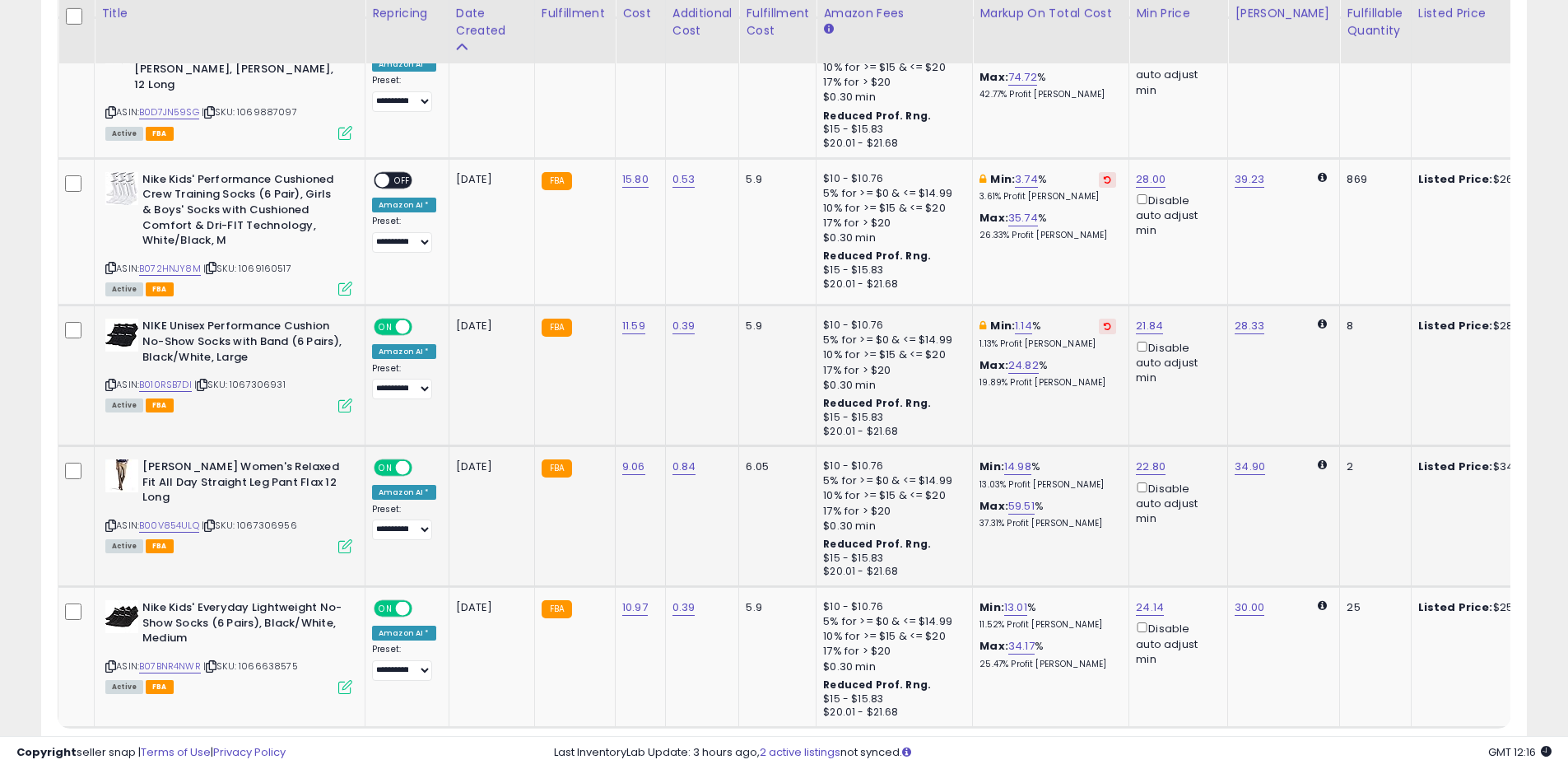
scroll to position [2870, 0]
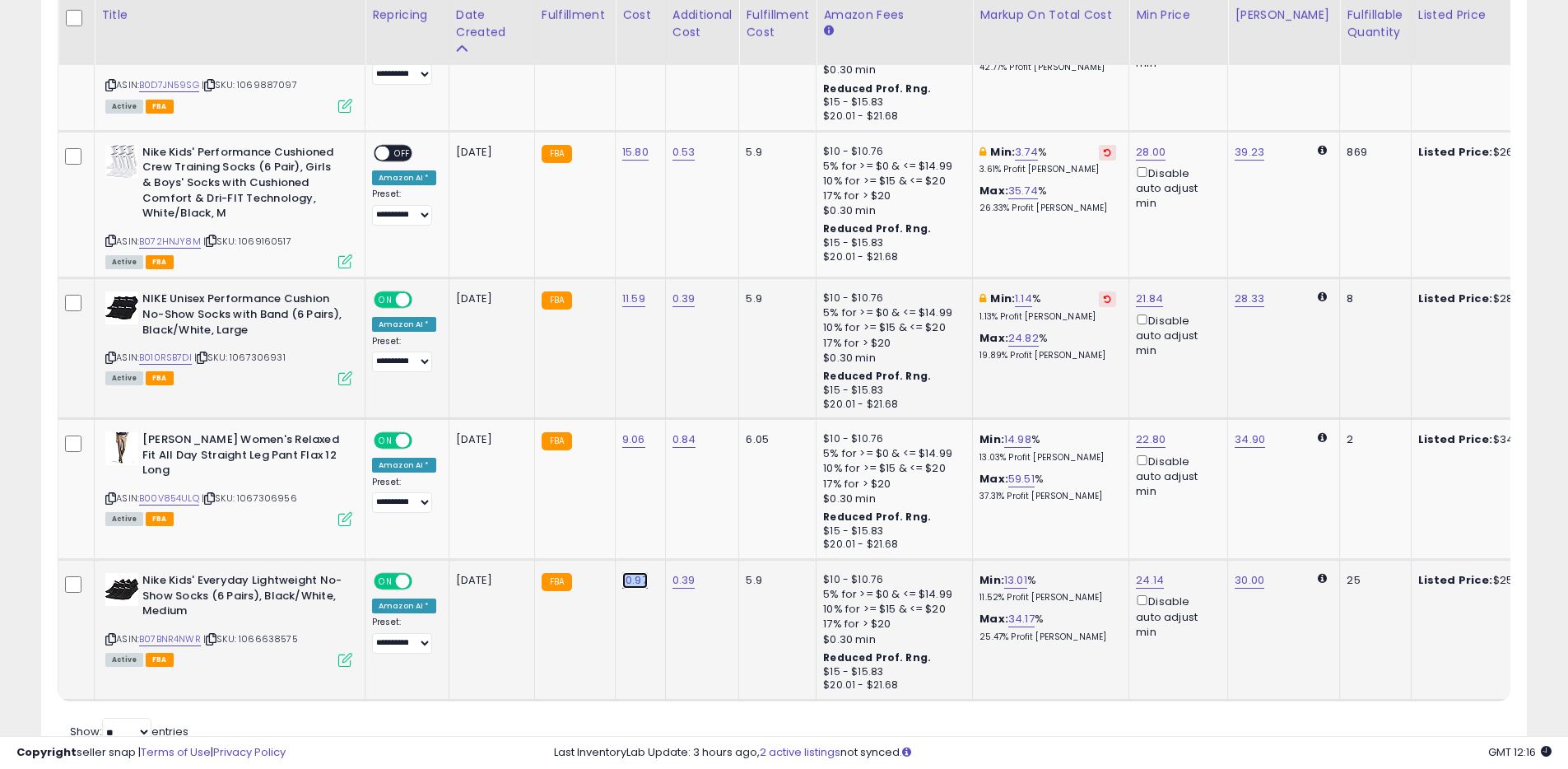
copy link "10.97"
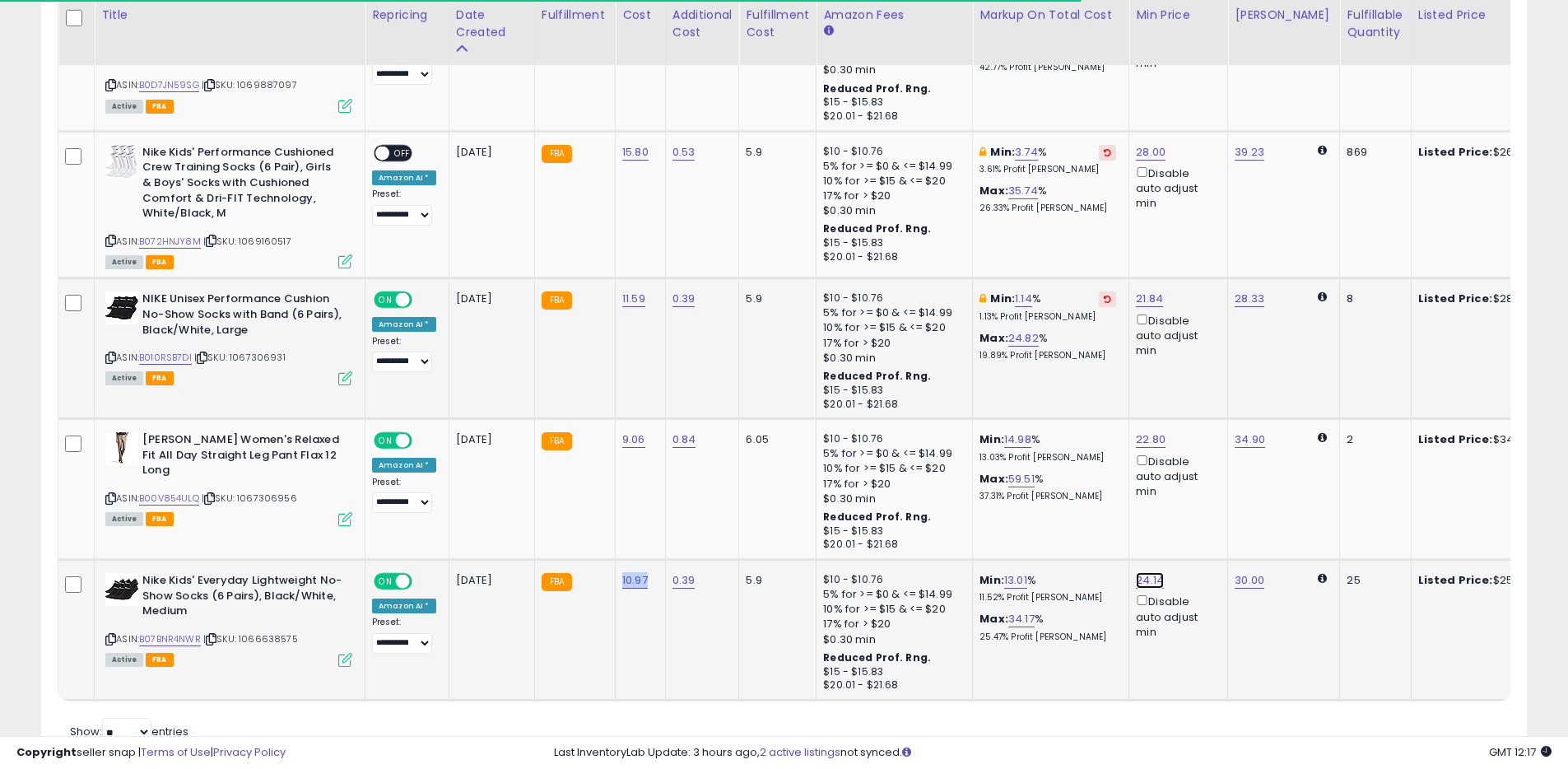
click at [1138, 572] on link "24.14" at bounding box center [1149, 580] width 28 height 17
click at [1077, 505] on input "*****" at bounding box center [1103, 509] width 147 height 28
click at [1078, 506] on input "*****" at bounding box center [1103, 509] width 147 height 28
type input "*****"
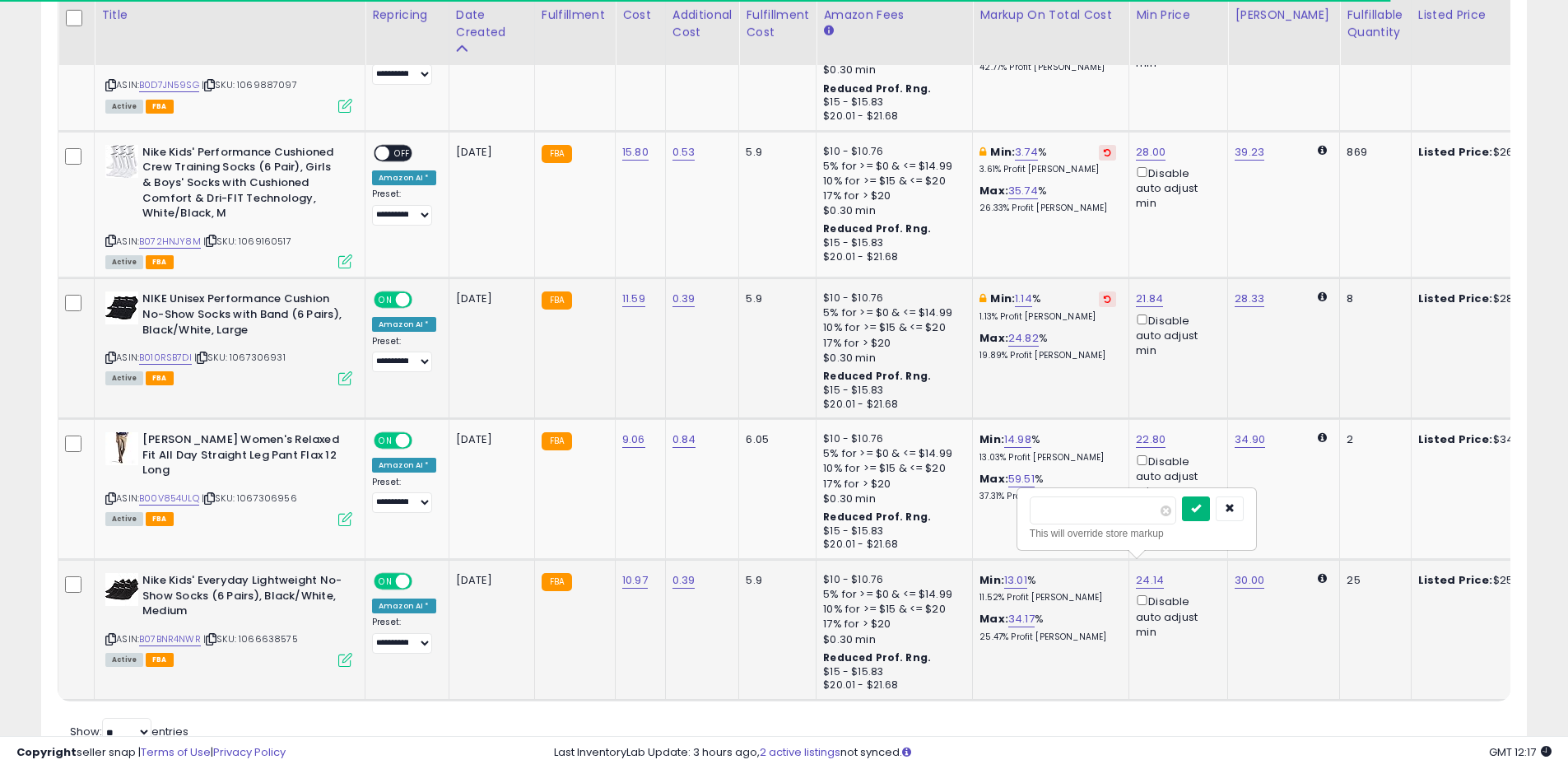
click at [1202, 507] on button "submit" at bounding box center [1195, 509] width 28 height 25
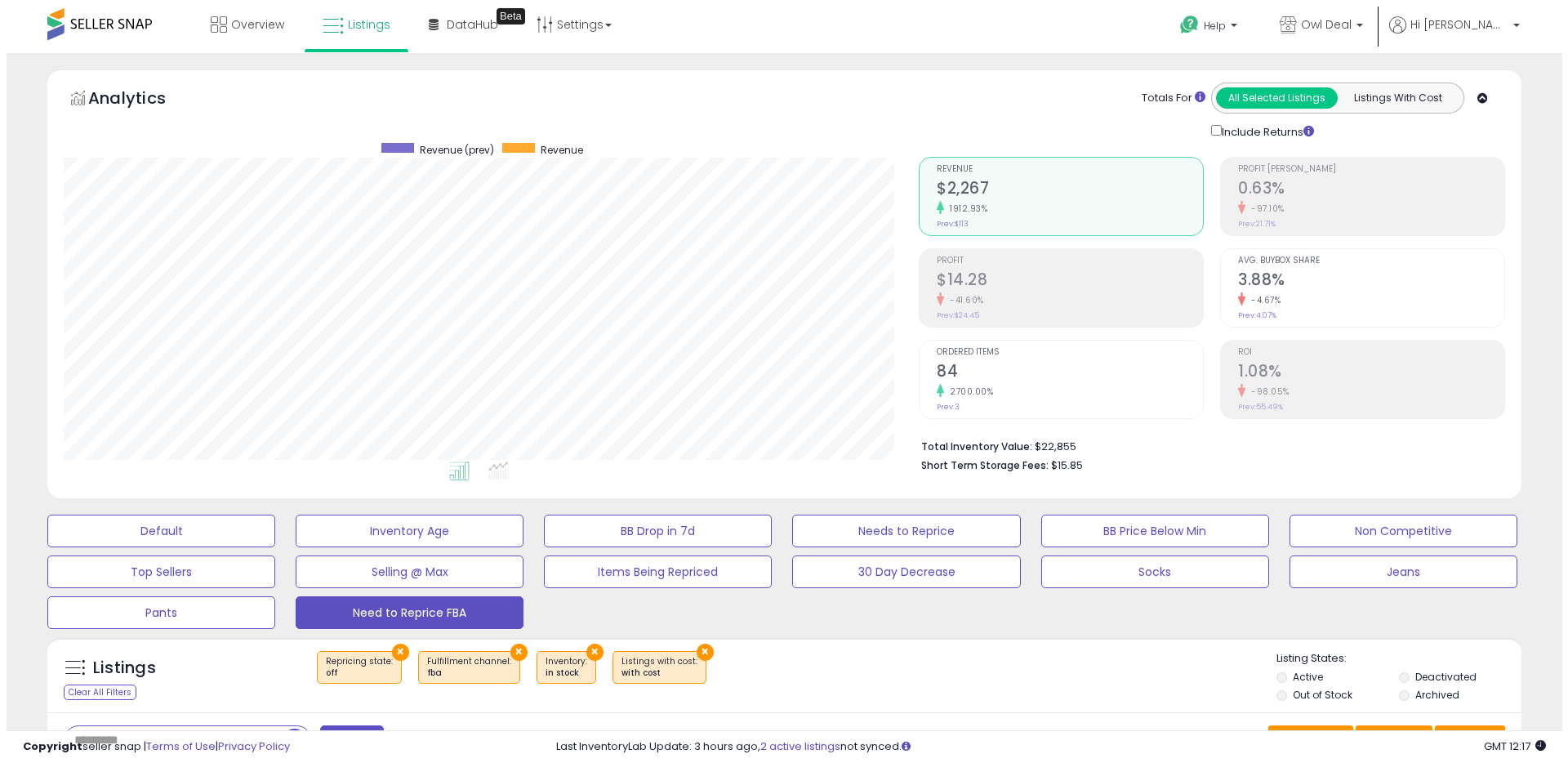
scroll to position [135, 0]
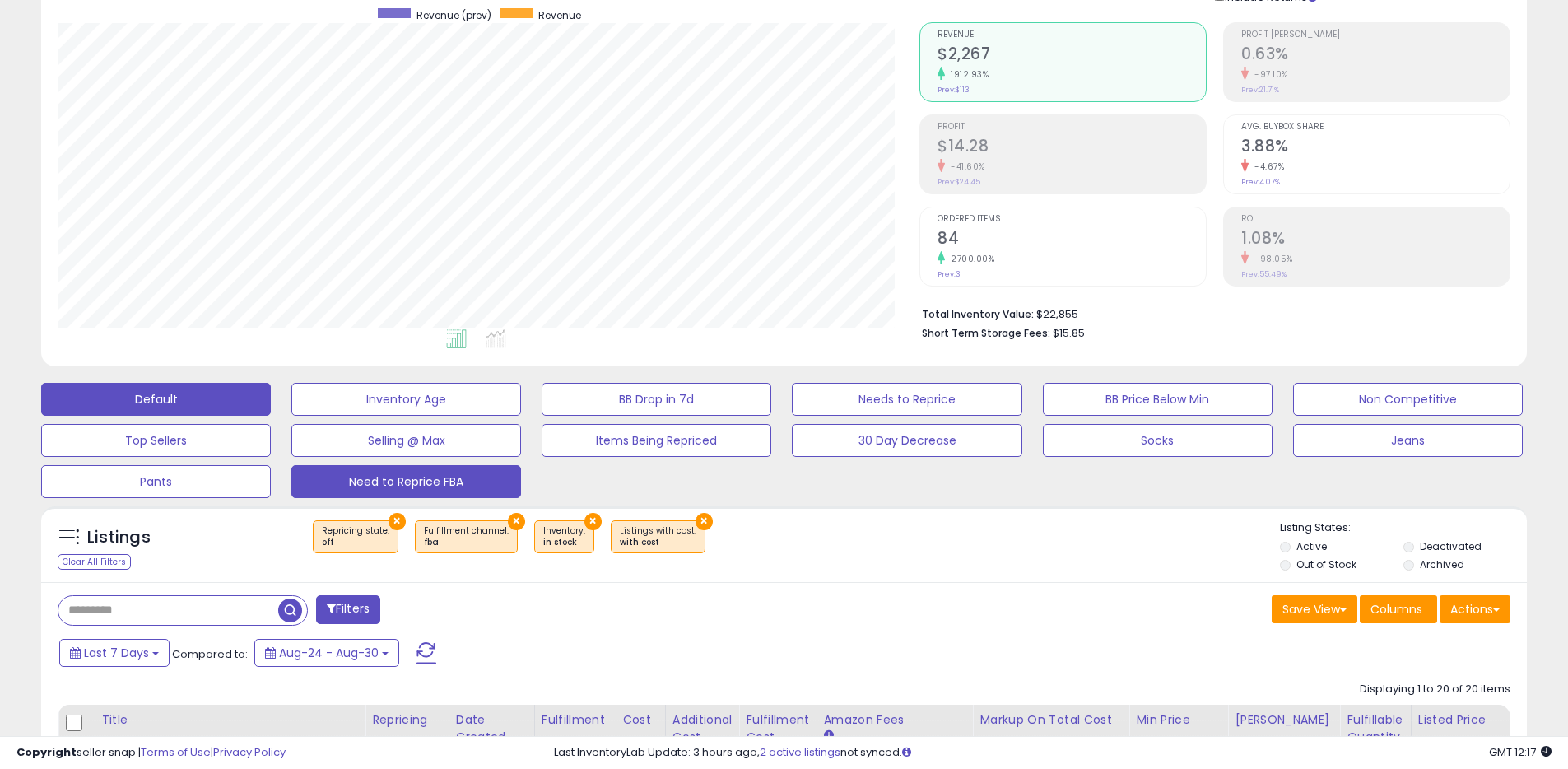
click at [196, 404] on button "Default" at bounding box center [156, 398] width 229 height 33
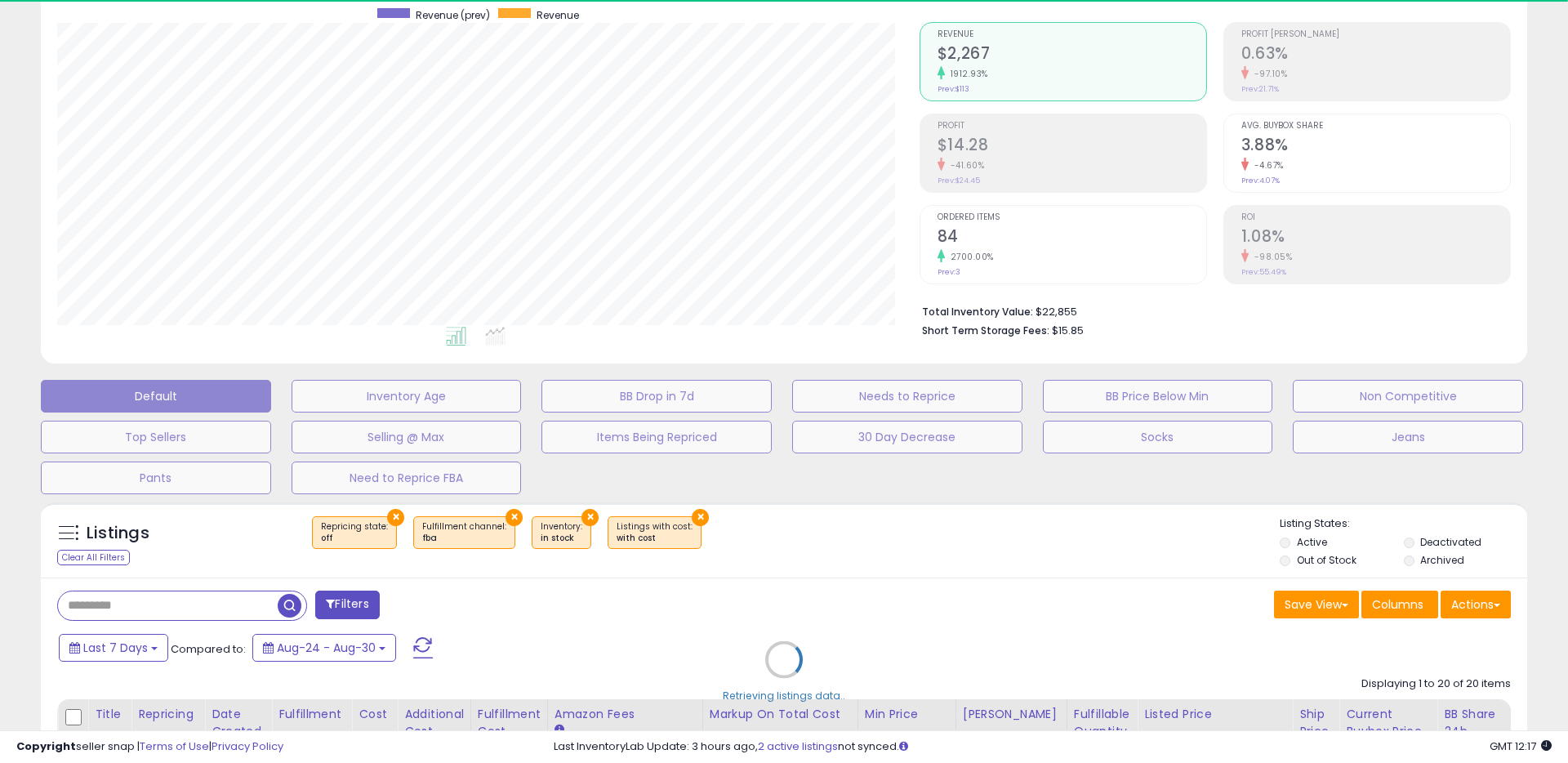
select select "**"
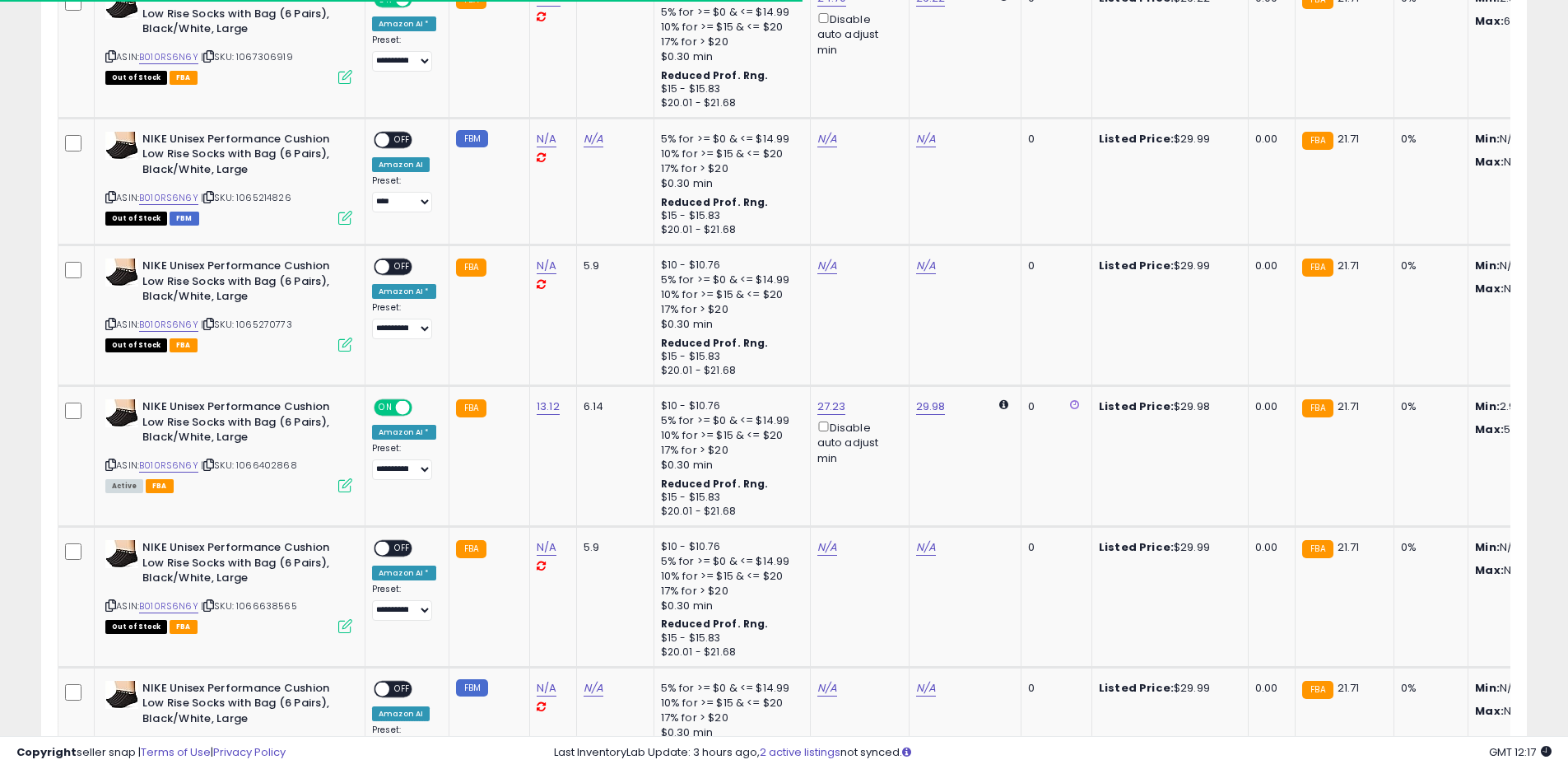
scroll to position [1260, 0]
